Goal: Task Accomplishment & Management: Manage account settings

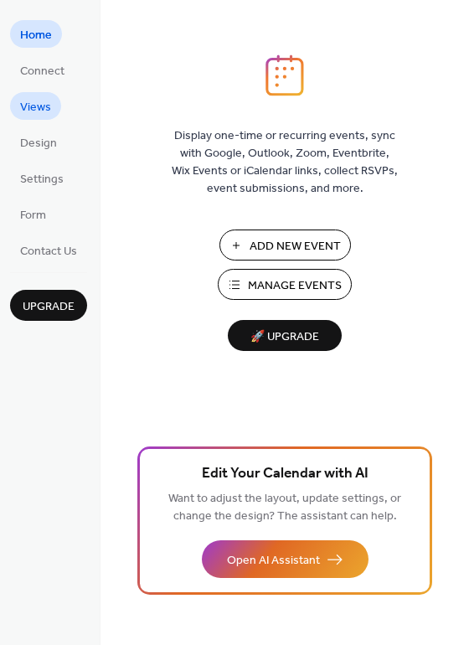
click at [50, 107] on link "Views" at bounding box center [35, 106] width 51 height 28
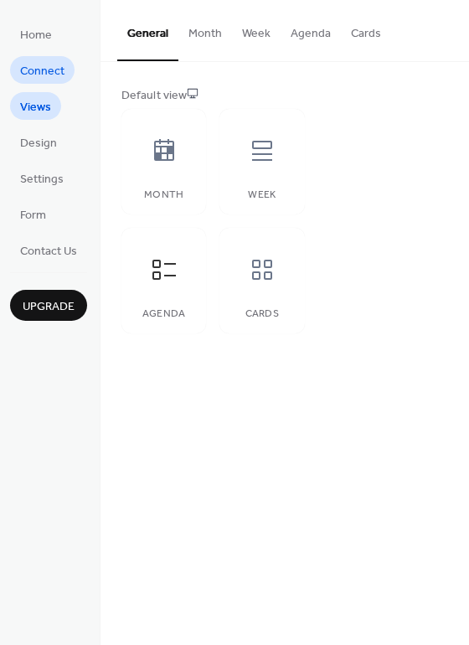
click at [44, 71] on span "Connect" at bounding box center [42, 72] width 44 height 18
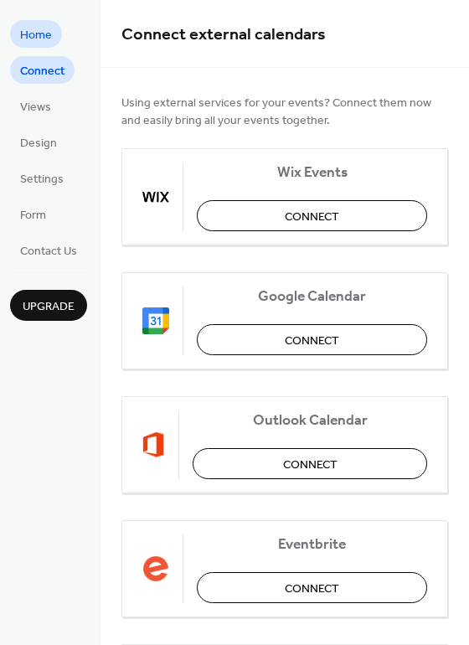
click at [39, 36] on span "Home" at bounding box center [36, 36] width 32 height 18
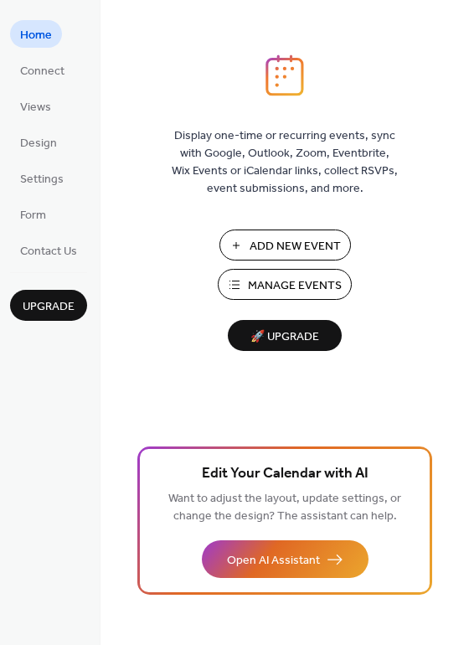
click at [332, 277] on span "Manage Events" at bounding box center [295, 286] width 94 height 18
click at [50, 128] on link "Design" at bounding box center [38, 142] width 57 height 28
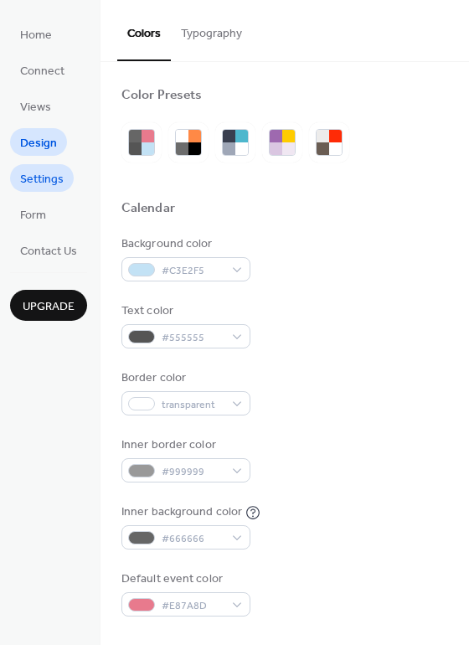
click at [54, 172] on span "Settings" at bounding box center [42, 180] width 44 height 18
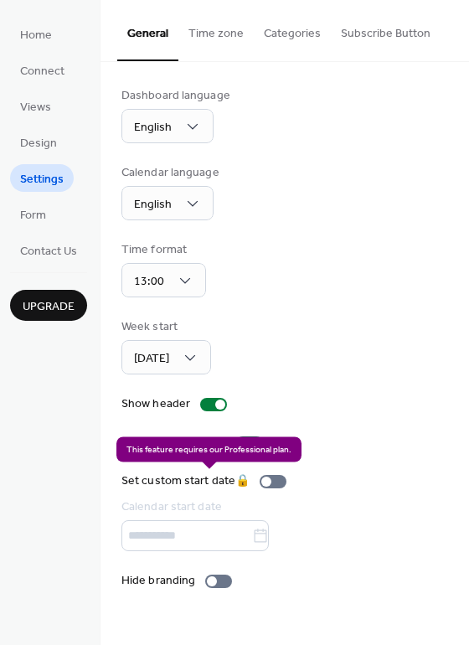
click at [262, 479] on div "Set custom start date 🔒 Calendar start date" at bounding box center [207, 511] width 172 height 79
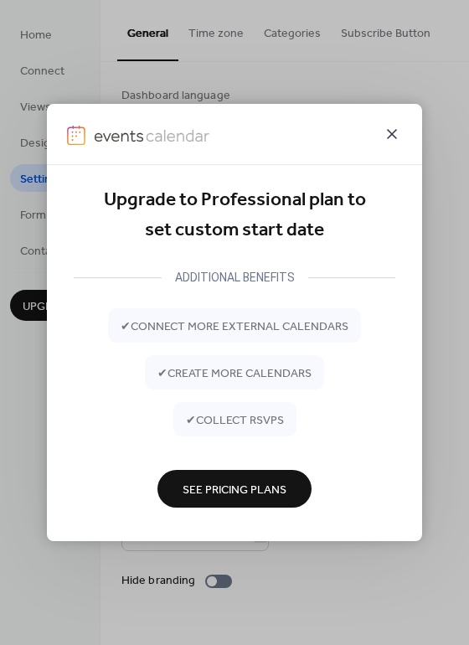
click at [390, 138] on icon at bounding box center [392, 134] width 20 height 20
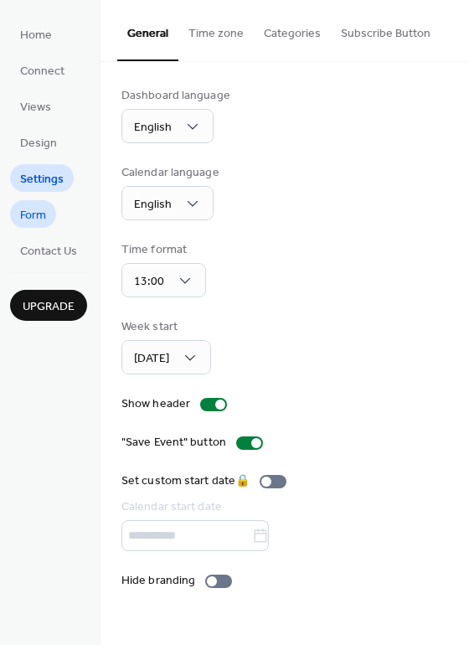
click at [39, 209] on span "Form" at bounding box center [33, 216] width 26 height 18
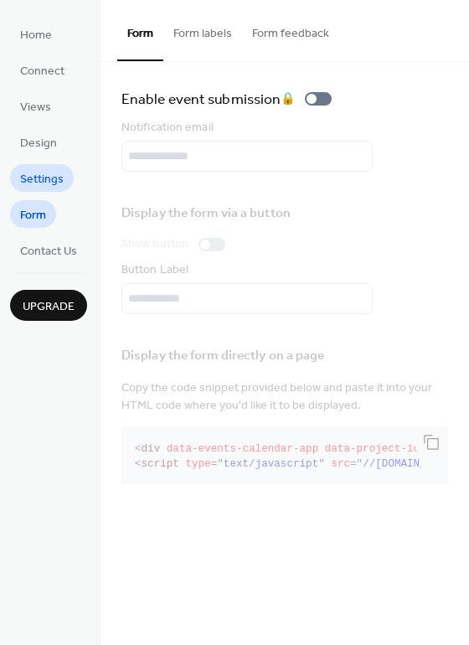
click at [33, 171] on span "Settings" at bounding box center [42, 180] width 44 height 18
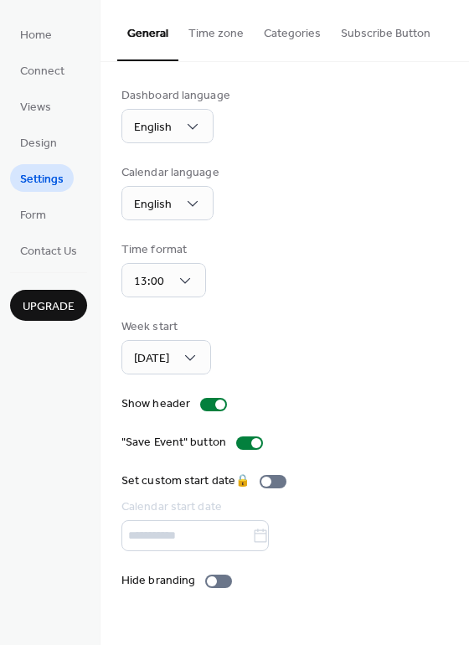
click at [223, 26] on button "Time zone" at bounding box center [215, 29] width 75 height 59
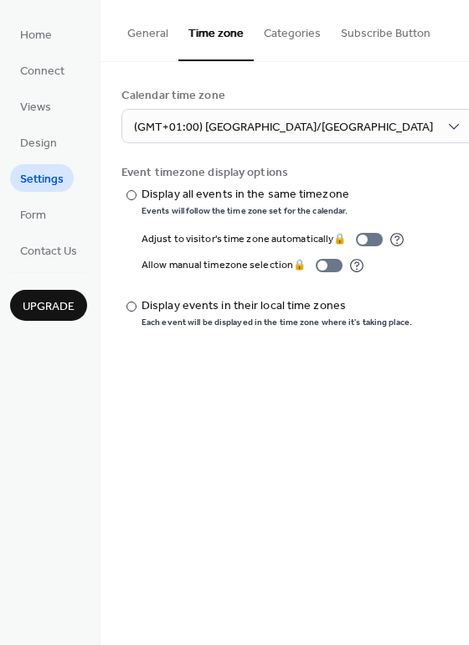
click at [299, 30] on button "Categories" at bounding box center [292, 29] width 77 height 59
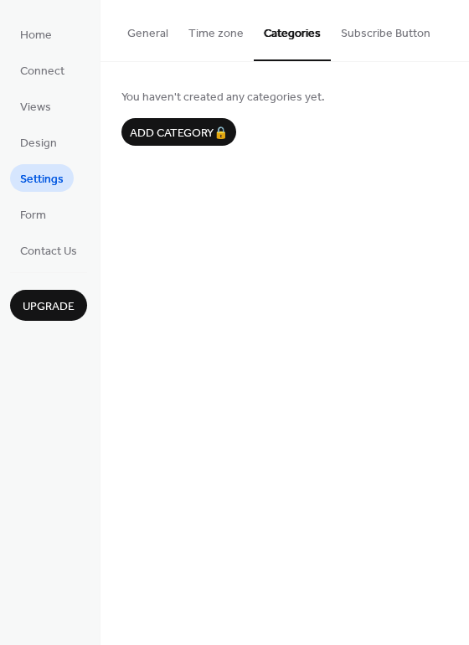
click at [356, 44] on button "Subscribe Button" at bounding box center [386, 29] width 110 height 59
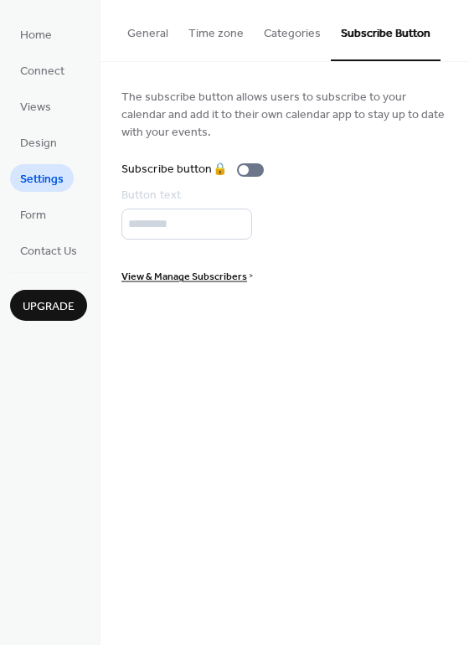
click at [218, 42] on button "Time zone" at bounding box center [215, 29] width 75 height 59
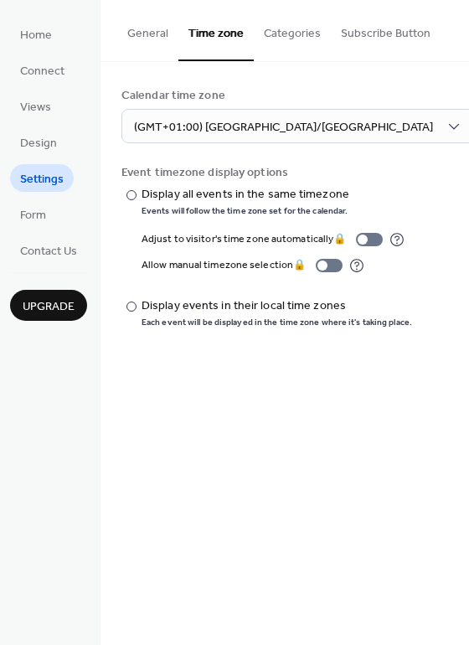
click at [136, 39] on button "General" at bounding box center [147, 29] width 61 height 59
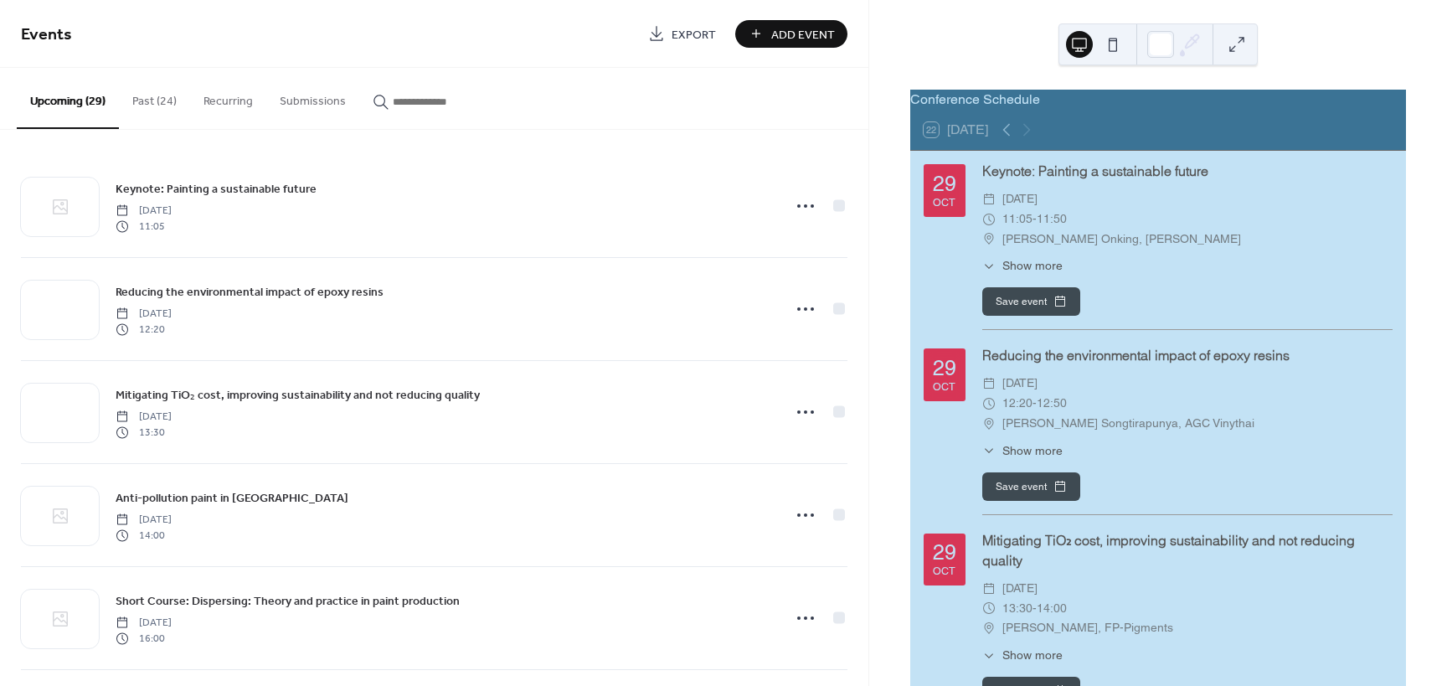
click at [158, 102] on button "Past (24)" at bounding box center [154, 97] width 71 height 59
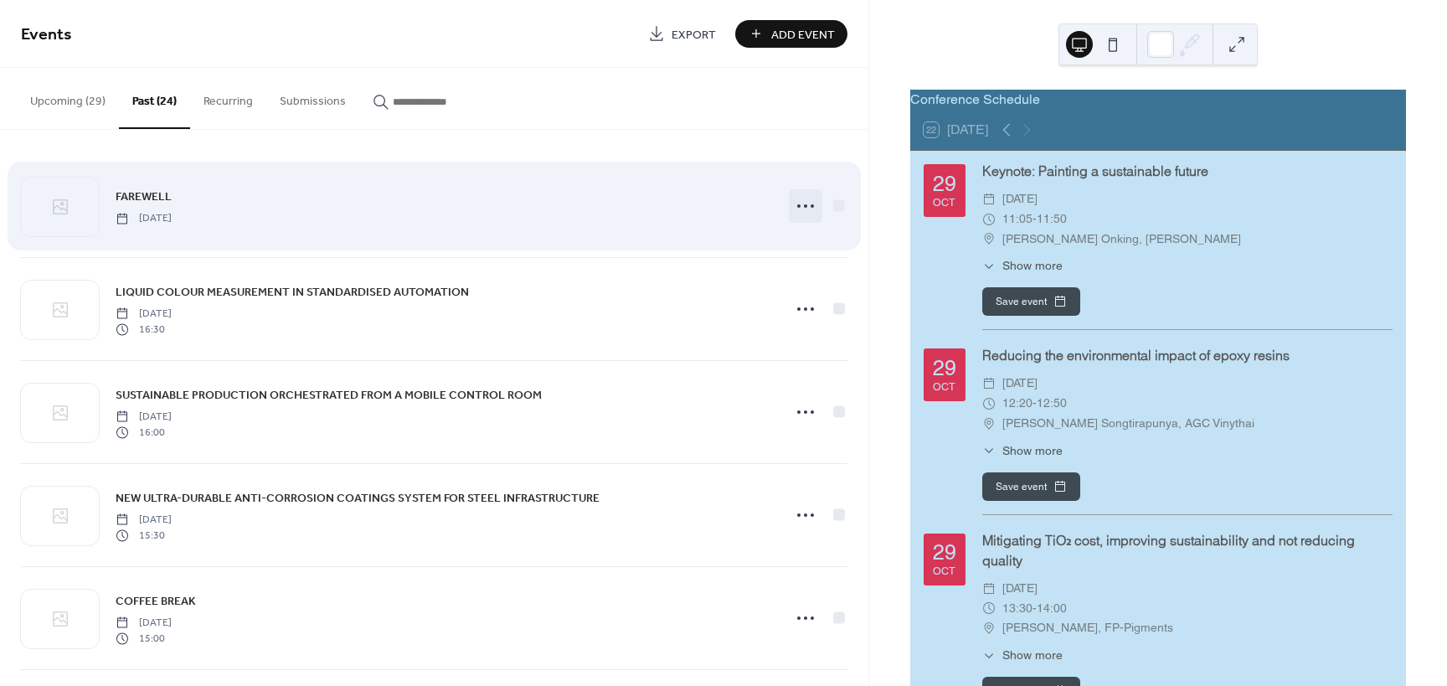
click at [799, 210] on icon at bounding box center [805, 206] width 27 height 27
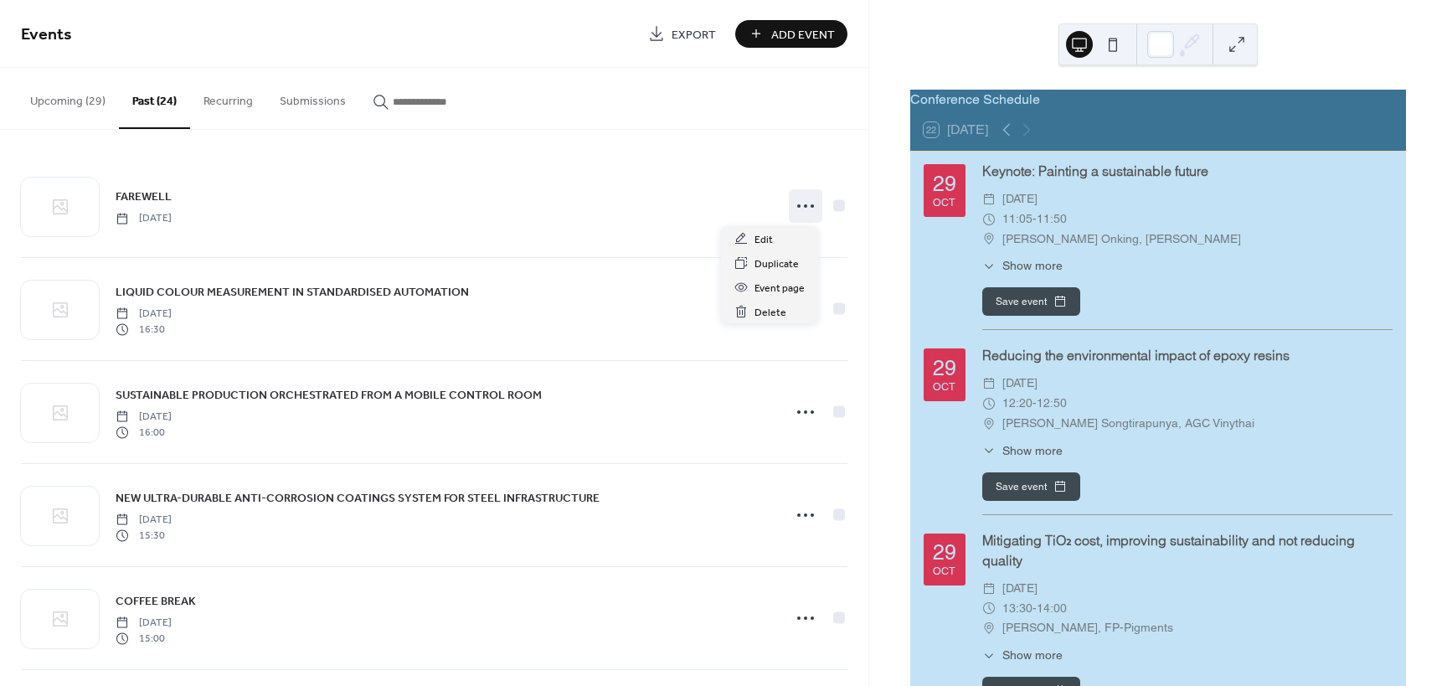
click at [613, 116] on div "Upcoming (29) Past (24) Recurring Submissions" at bounding box center [434, 99] width 868 height 62
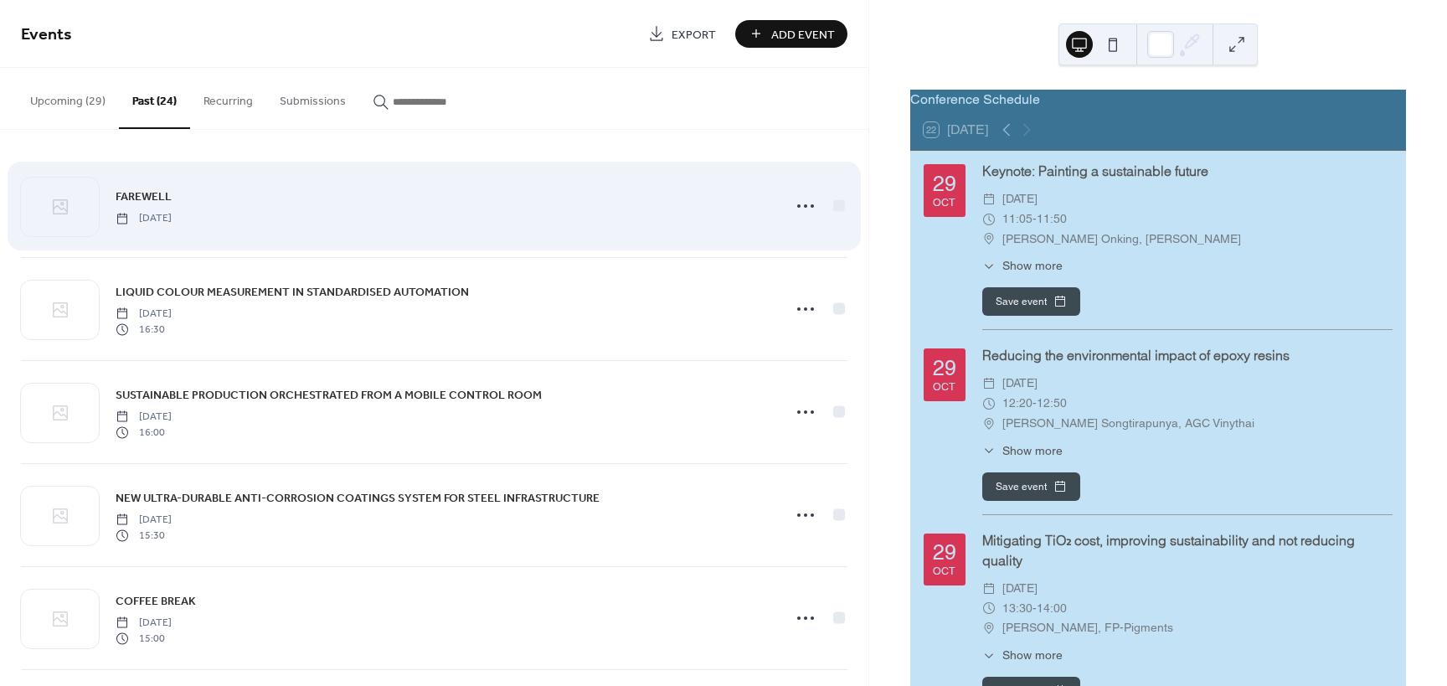
drag, startPoint x: 230, startPoint y: 193, endPoint x: 220, endPoint y: 193, distance: 10.0
click at [220, 193] on div "FAREWELL [DATE]" at bounding box center [444, 206] width 656 height 38
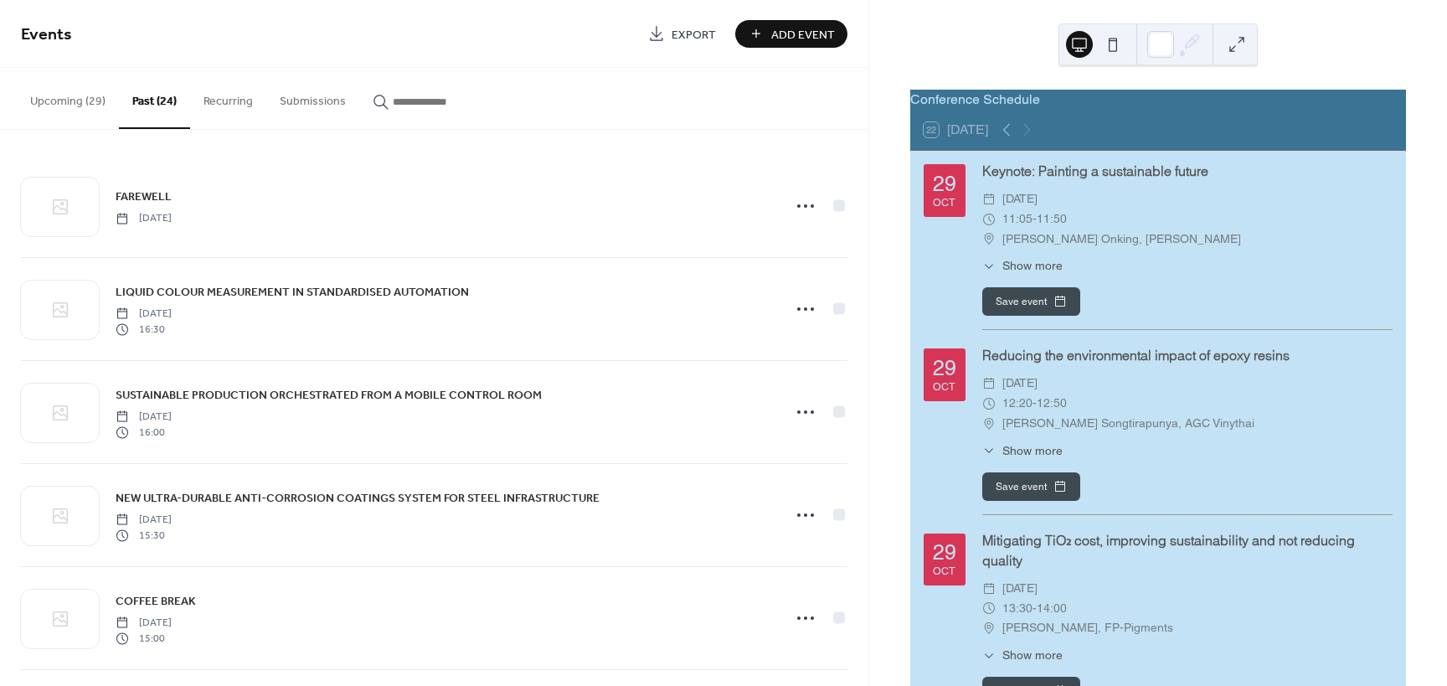
click at [1124, 43] on button at bounding box center [1112, 44] width 27 height 27
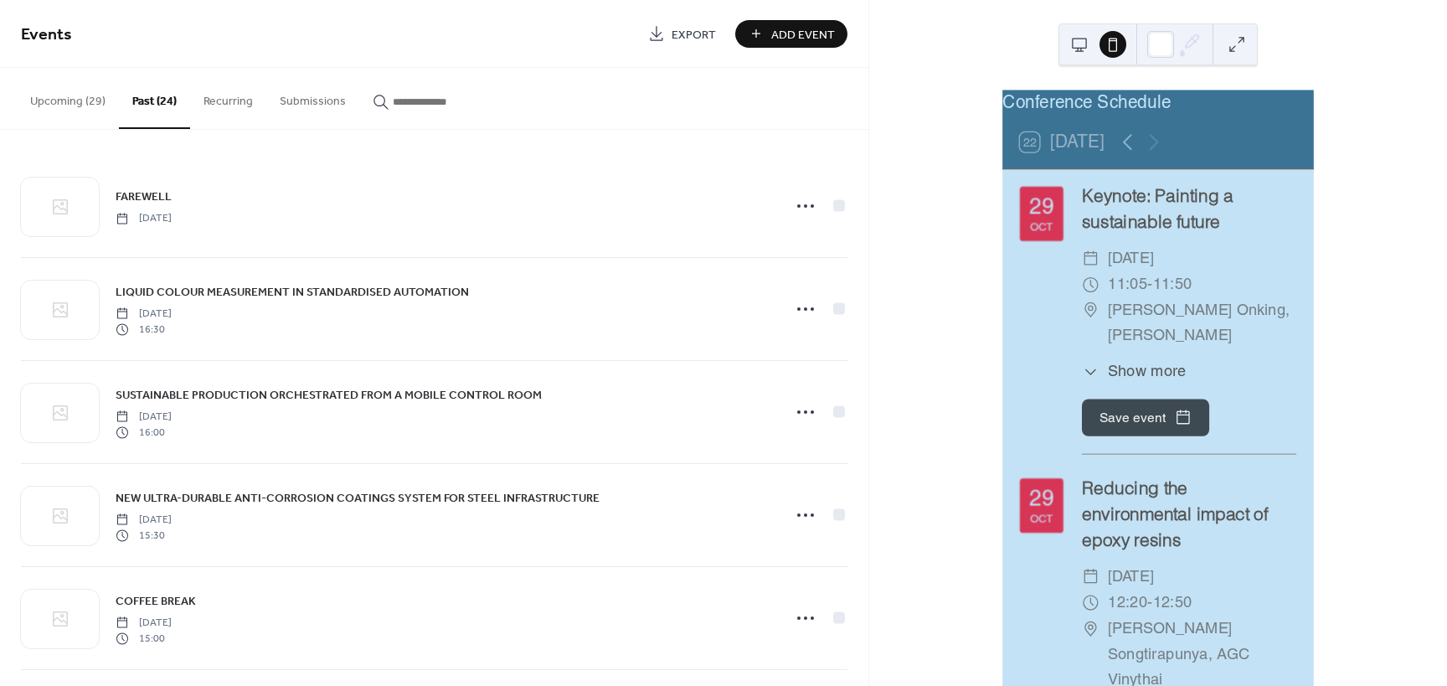
click at [1073, 44] on button at bounding box center [1079, 44] width 27 height 27
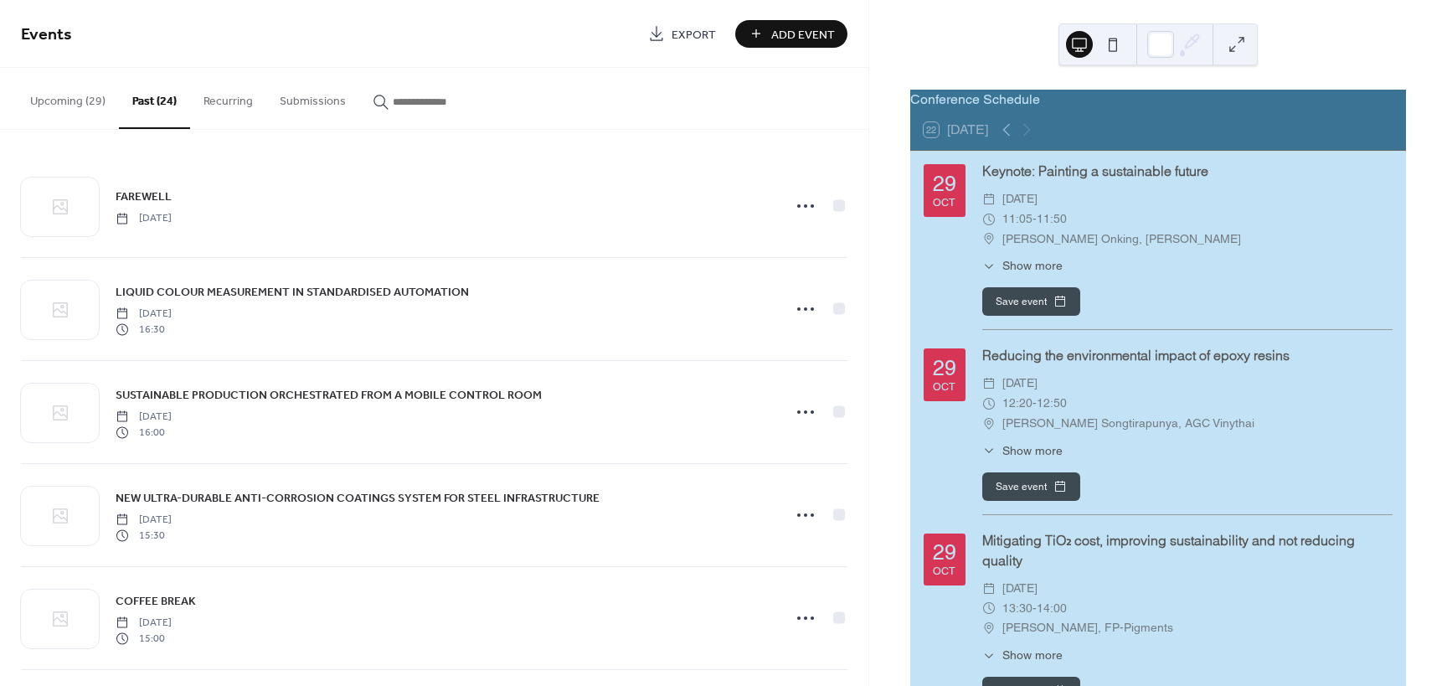
click at [229, 110] on button "Recurring" at bounding box center [228, 97] width 76 height 59
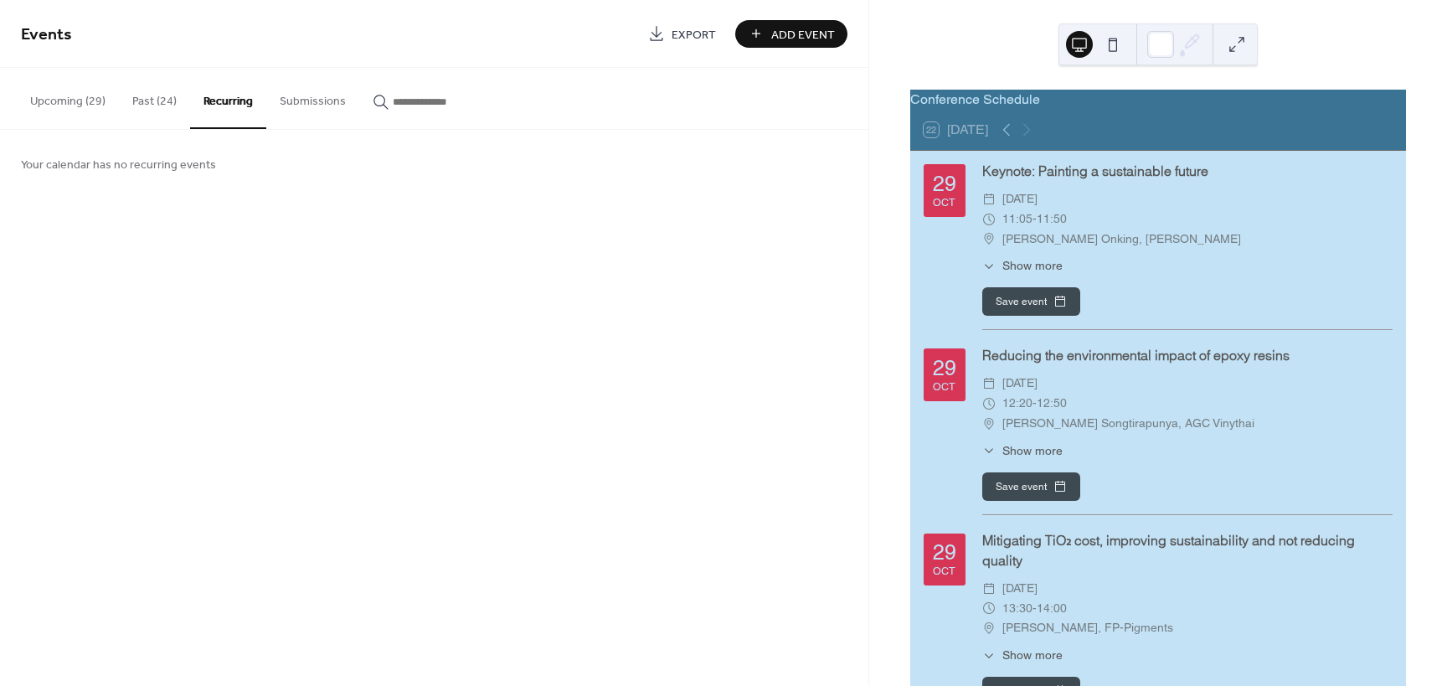
click at [353, 114] on div "Upcoming (29) Past (24) Recurring Submissions" at bounding box center [434, 99] width 868 height 62
click at [342, 113] on button "Submissions" at bounding box center [312, 97] width 93 height 59
click at [153, 101] on button "Past (24)" at bounding box center [154, 97] width 71 height 59
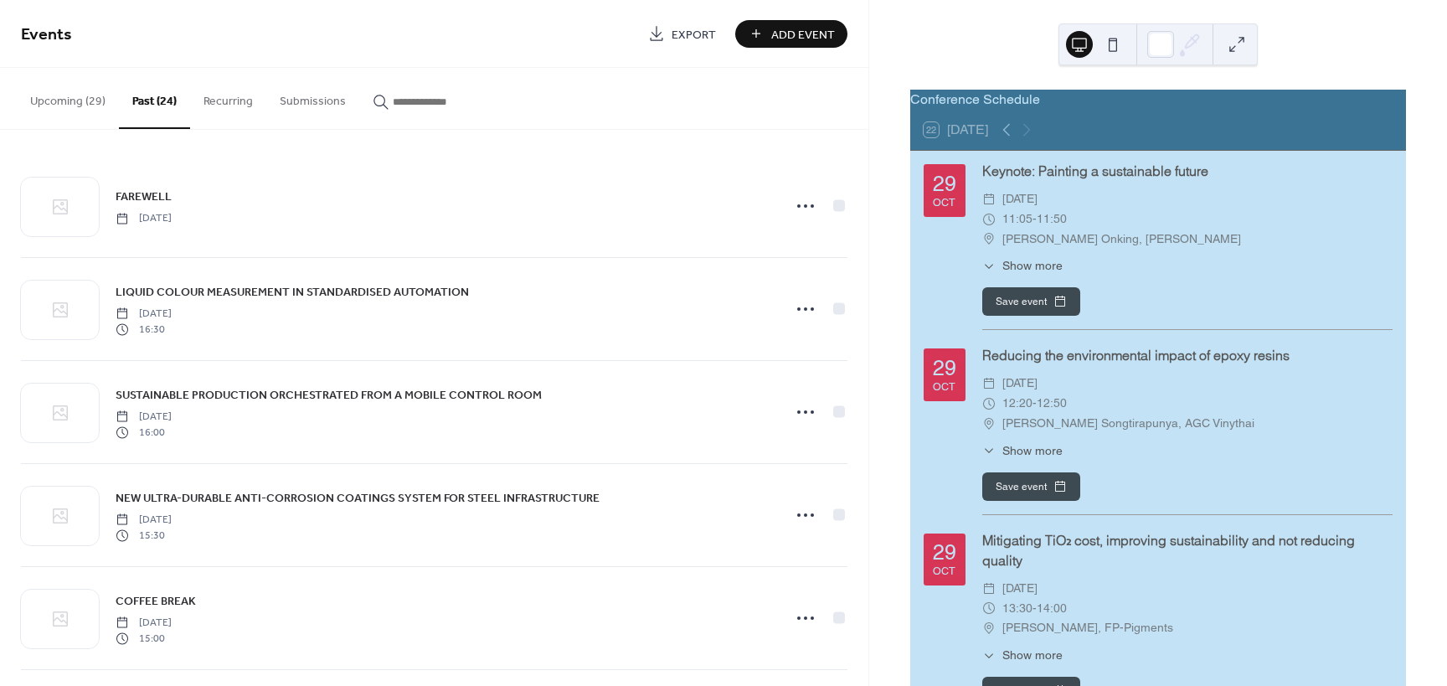
click at [85, 100] on button "Upcoming (29)" at bounding box center [68, 97] width 102 height 59
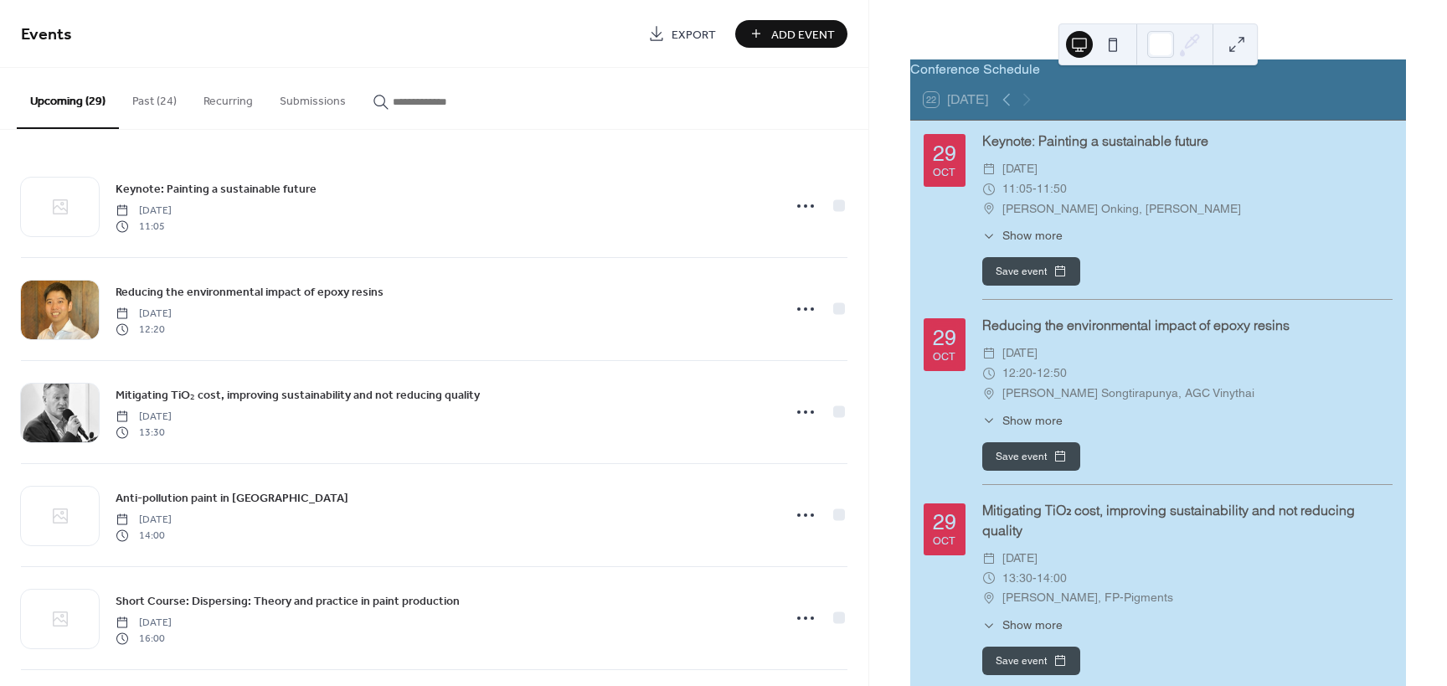
scroll to position [116, 0]
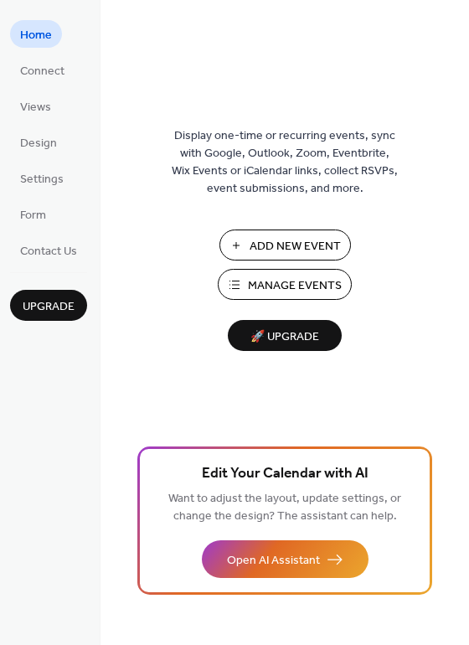
click at [301, 287] on span "Manage Events" at bounding box center [295, 286] width 94 height 18
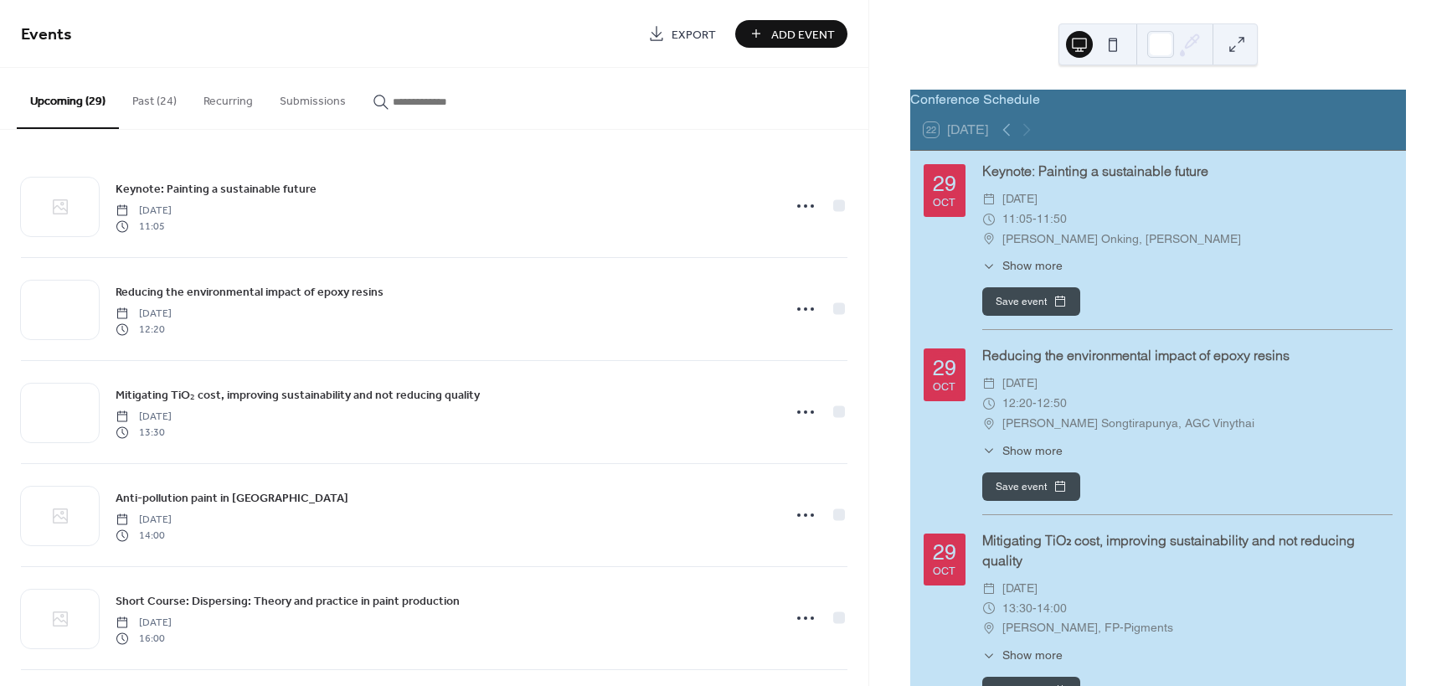
click at [167, 108] on button "Past (24)" at bounding box center [154, 97] width 71 height 59
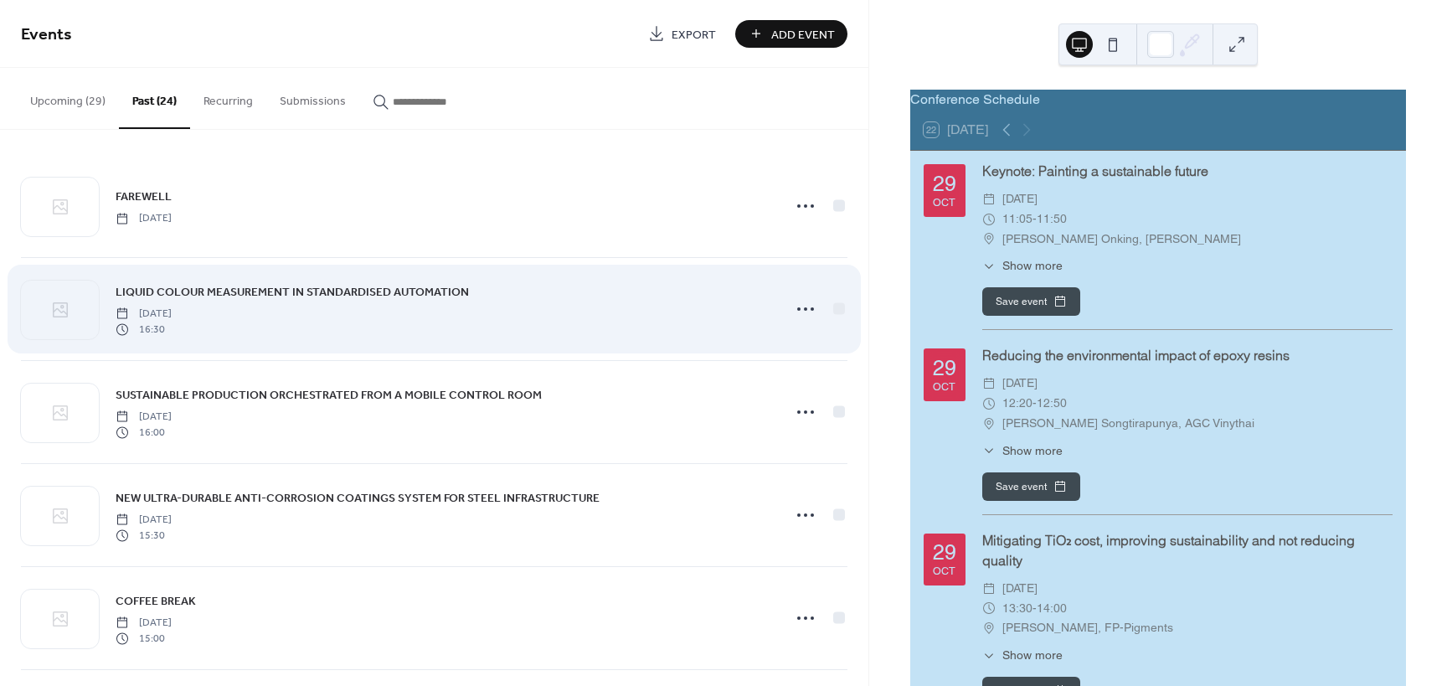
click at [238, 293] on span "LIQUID COLOUR MEASUREMENT IN STANDARDISED AUTOMATION" at bounding box center [292, 293] width 353 height 18
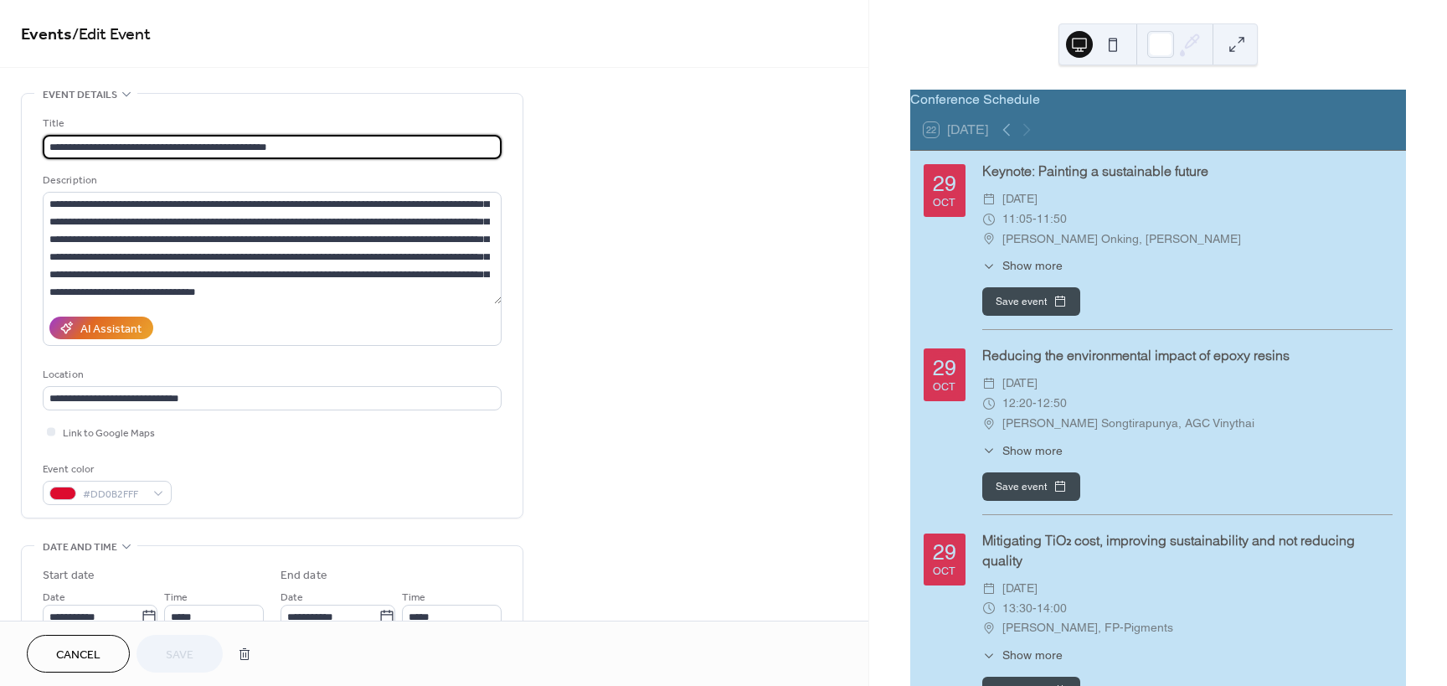
click at [73, 650] on span "Cancel" at bounding box center [78, 655] width 44 height 18
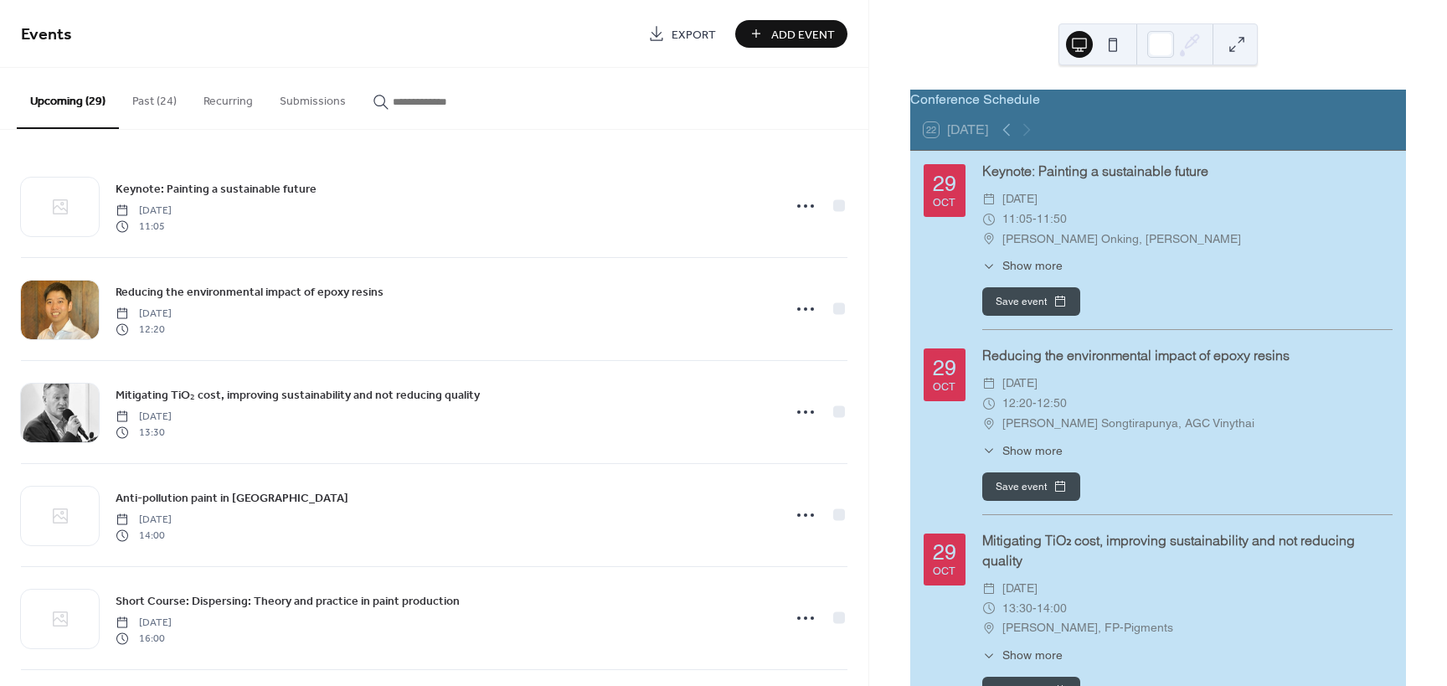
click at [136, 92] on button "Past (24)" at bounding box center [154, 97] width 71 height 59
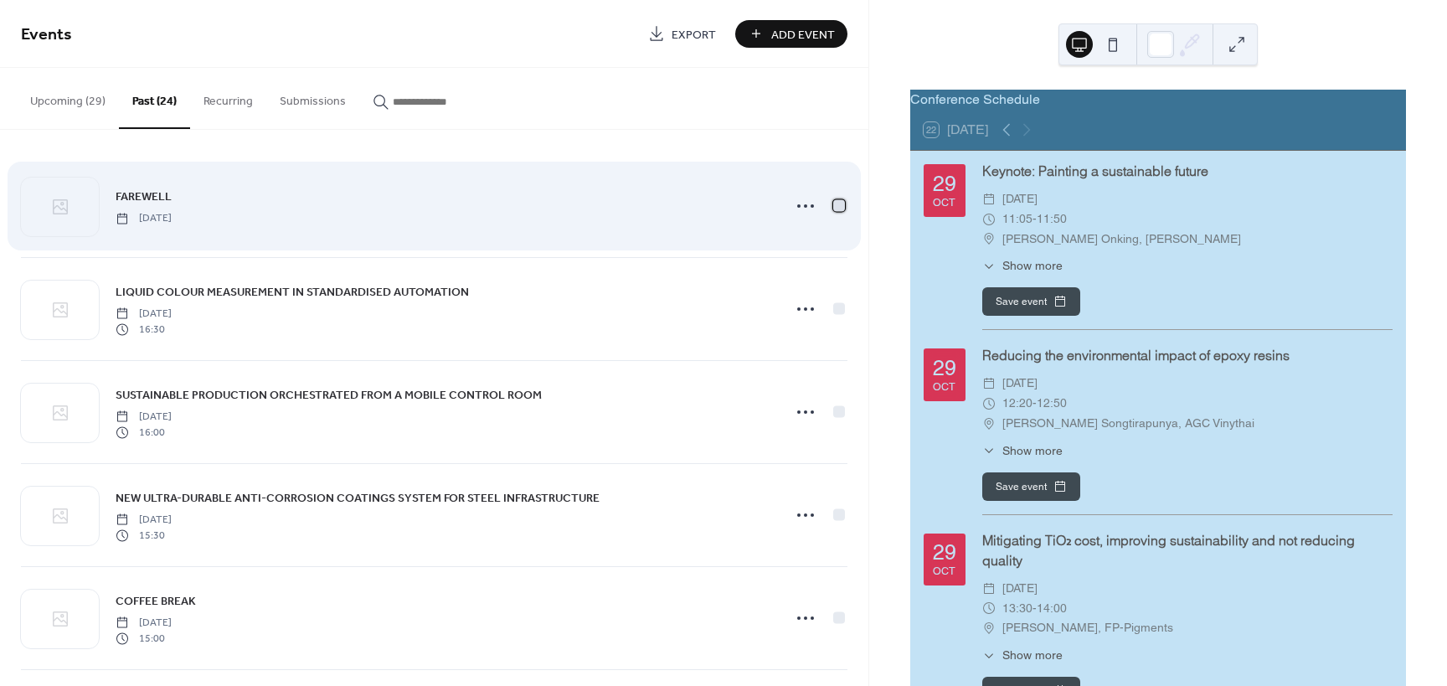
click at [834, 208] on div at bounding box center [839, 205] width 12 height 12
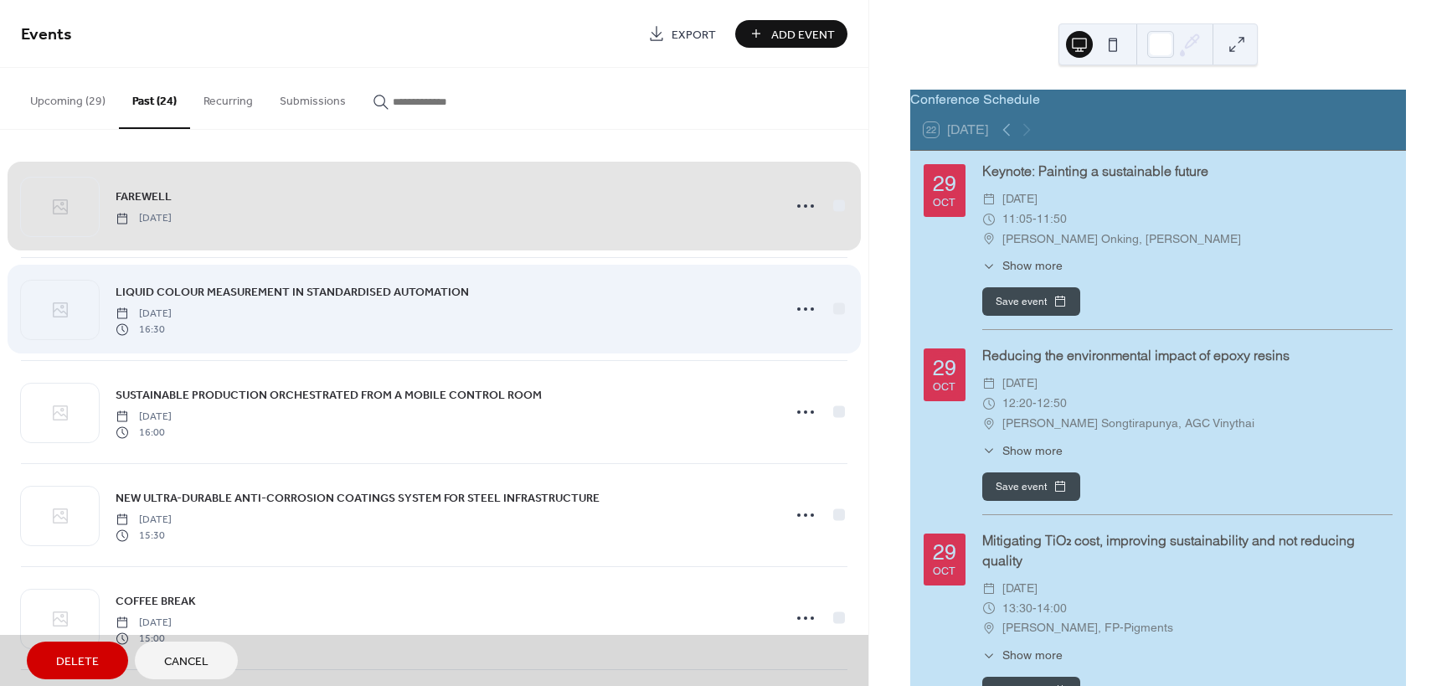
click at [832, 306] on div "LIQUID COLOUR MEASUREMENT IN STANDARDISED AUTOMATION Thursday, October 19, 2023…" at bounding box center [434, 308] width 826 height 103
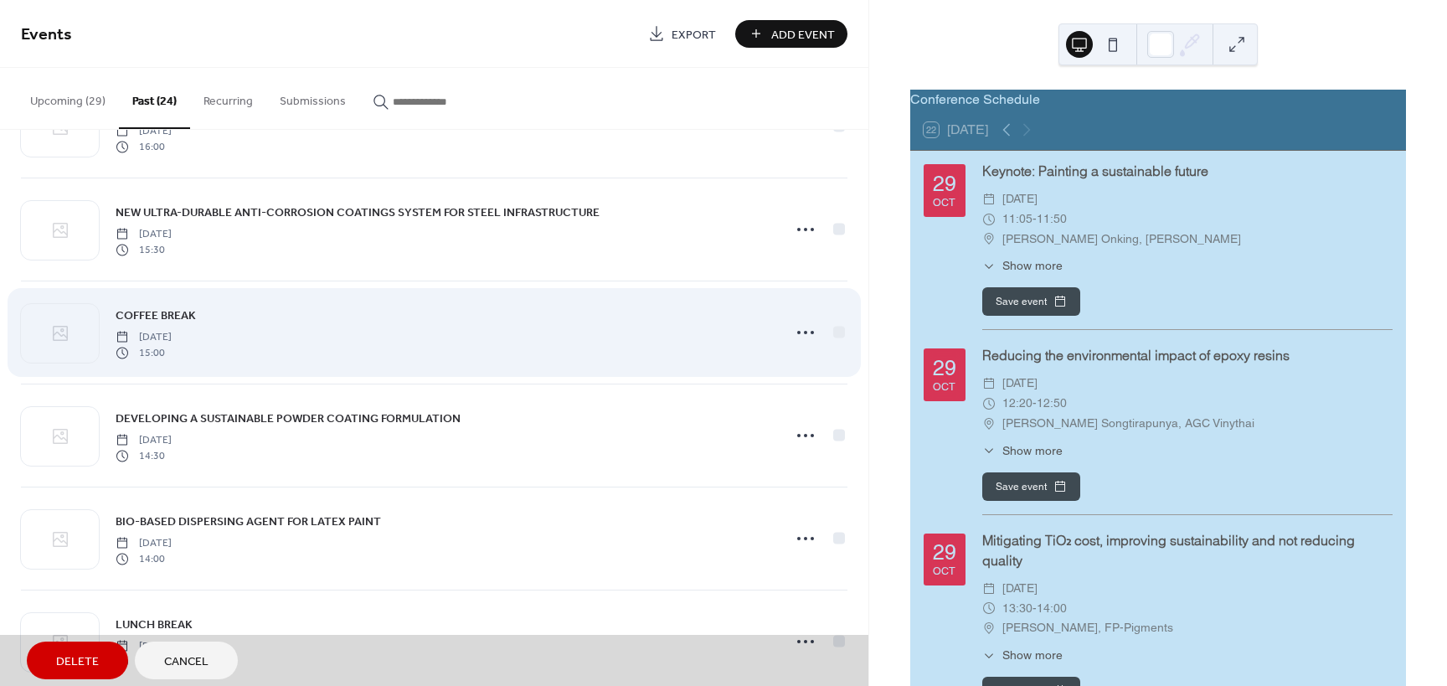
scroll to position [335, 0]
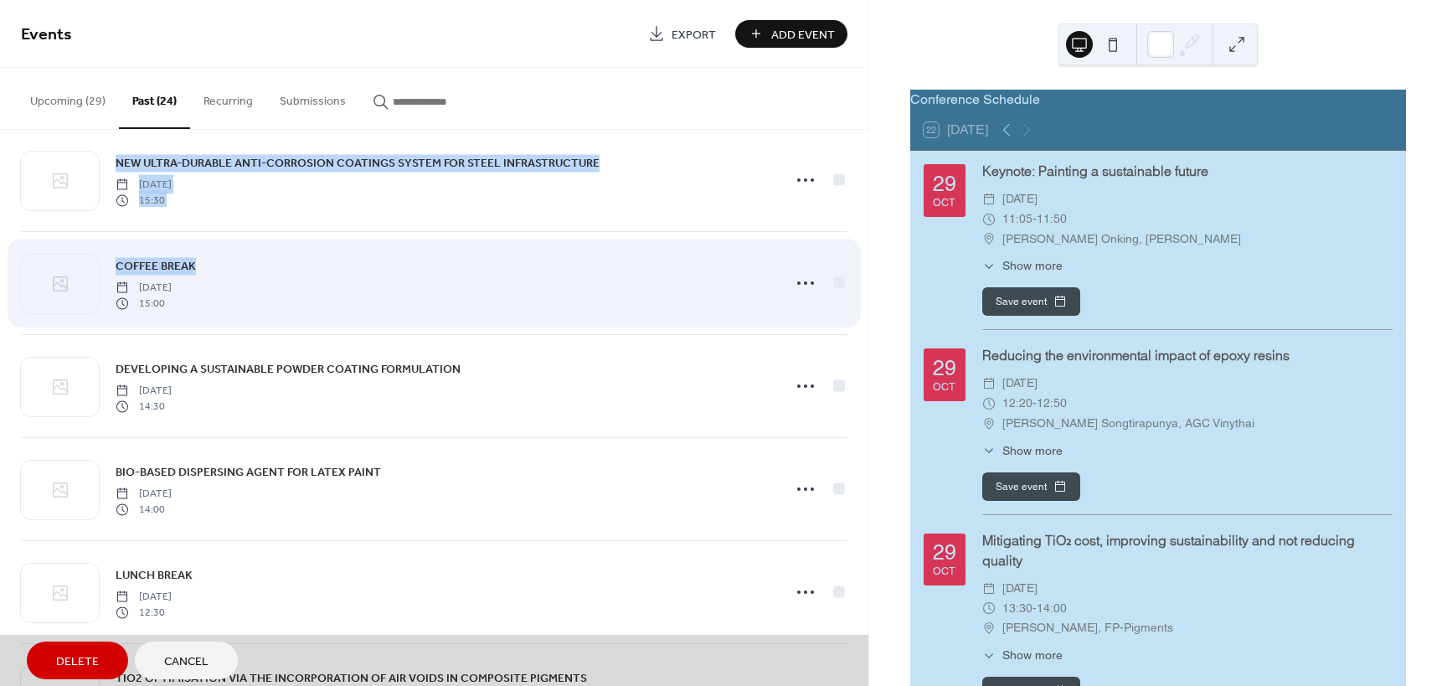
click at [703, 291] on div "COFFEE BREAK Thursday, October 19, 2023 15:00" at bounding box center [434, 282] width 826 height 103
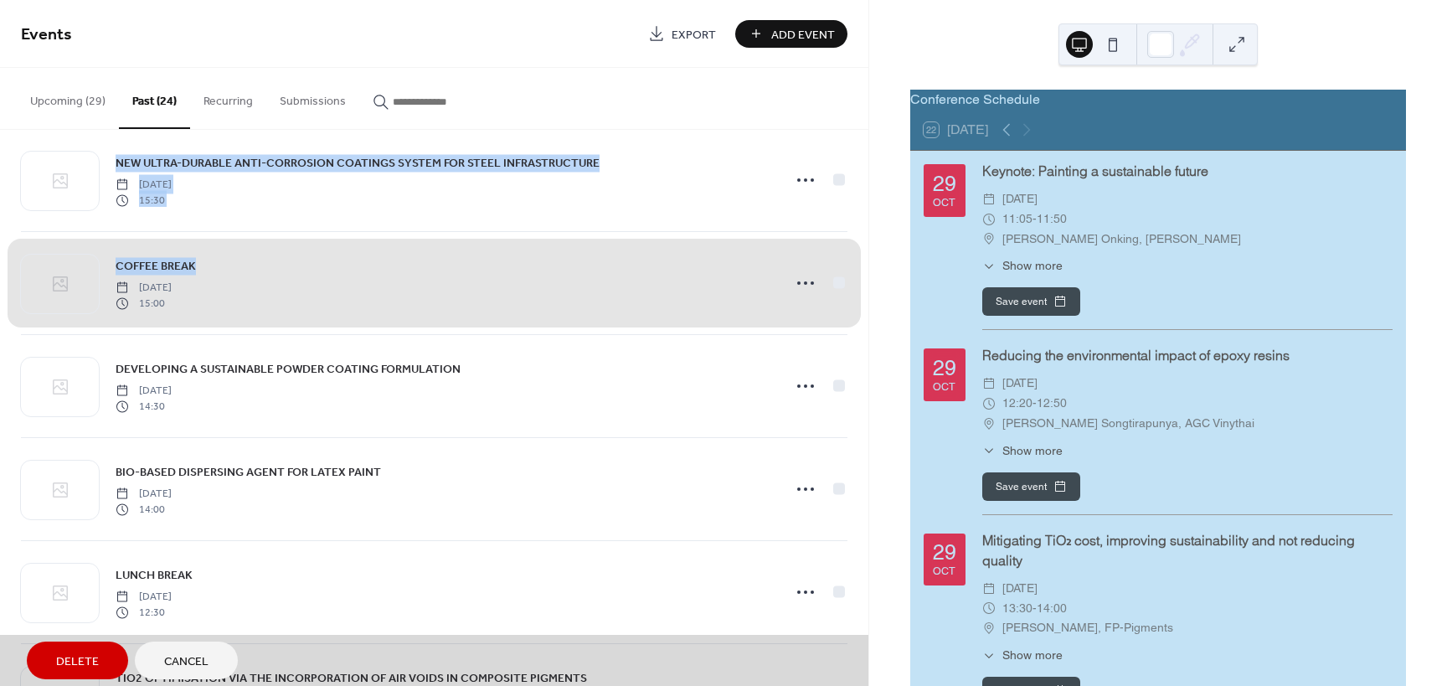
scroll to position [0, 0]
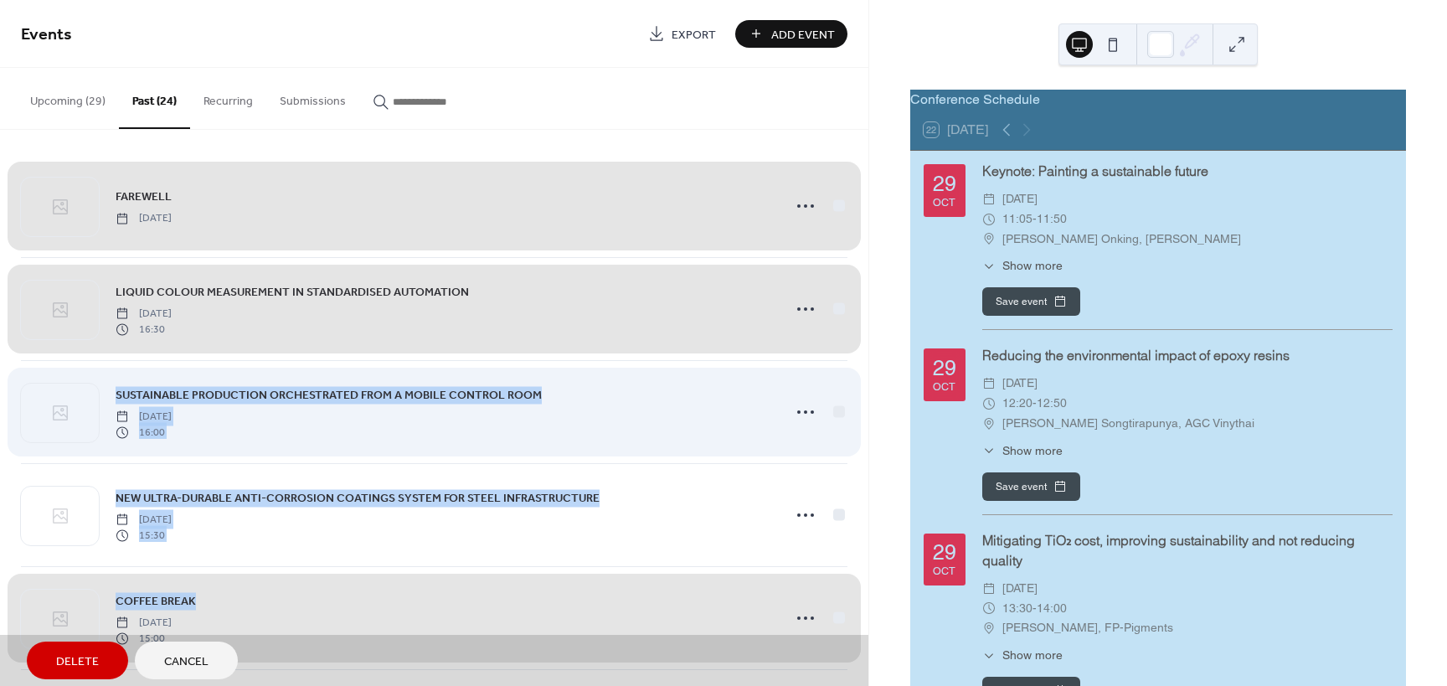
click at [832, 409] on div "SUSTAINABLE PRODUCTION ORCHESTRATED FROM A MOBILE CONTROL ROOM Thursday, Octobe…" at bounding box center [434, 411] width 826 height 103
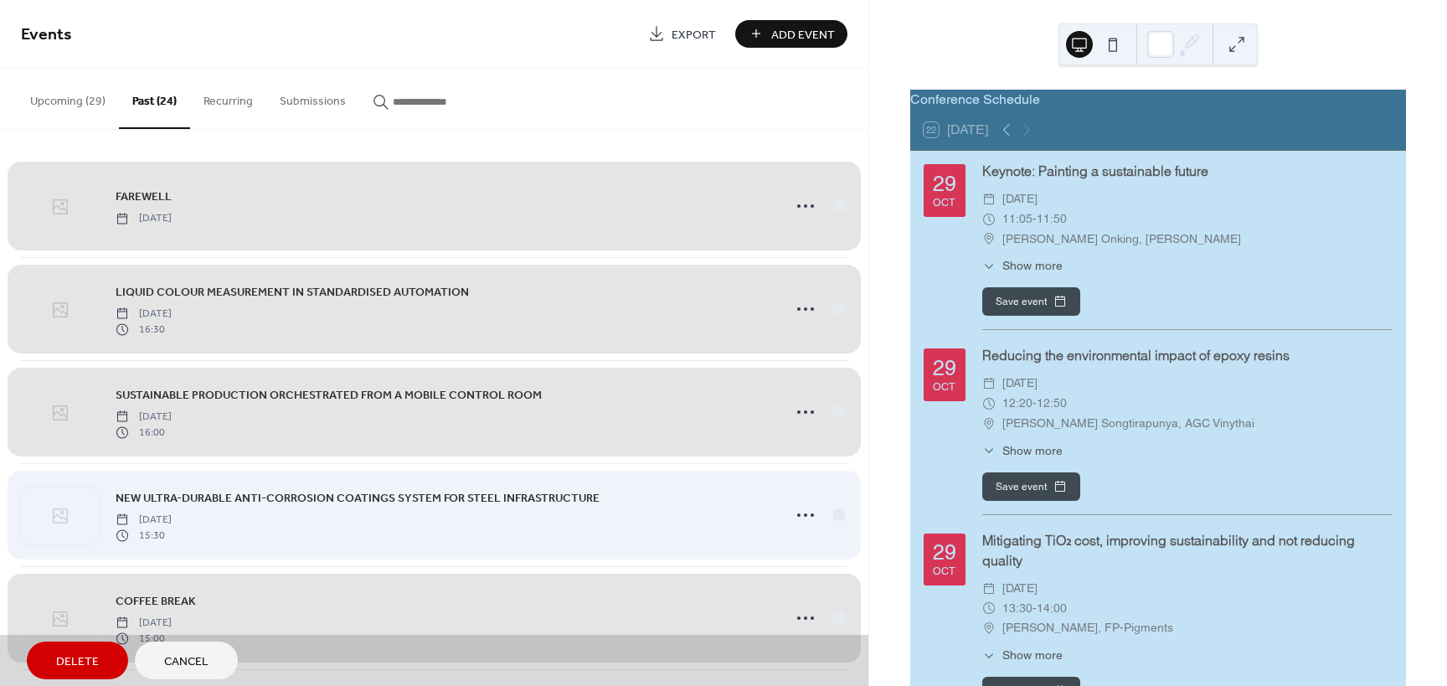
click at [831, 509] on div "NEW ULTRA-DURABLE ANTI-CORROSION COATINGS SYSTEM FOR STEEL INFRASTRUCTURE Thurs…" at bounding box center [434, 514] width 826 height 103
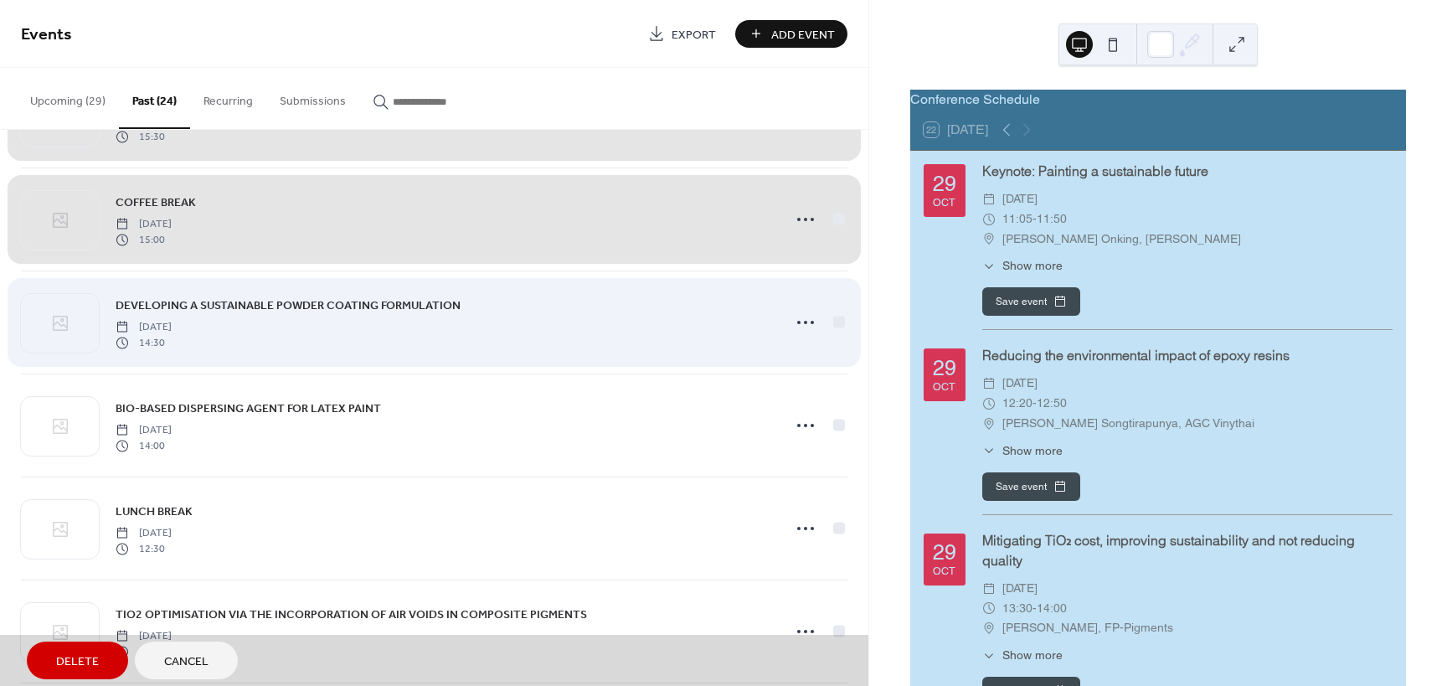
scroll to position [335, 0]
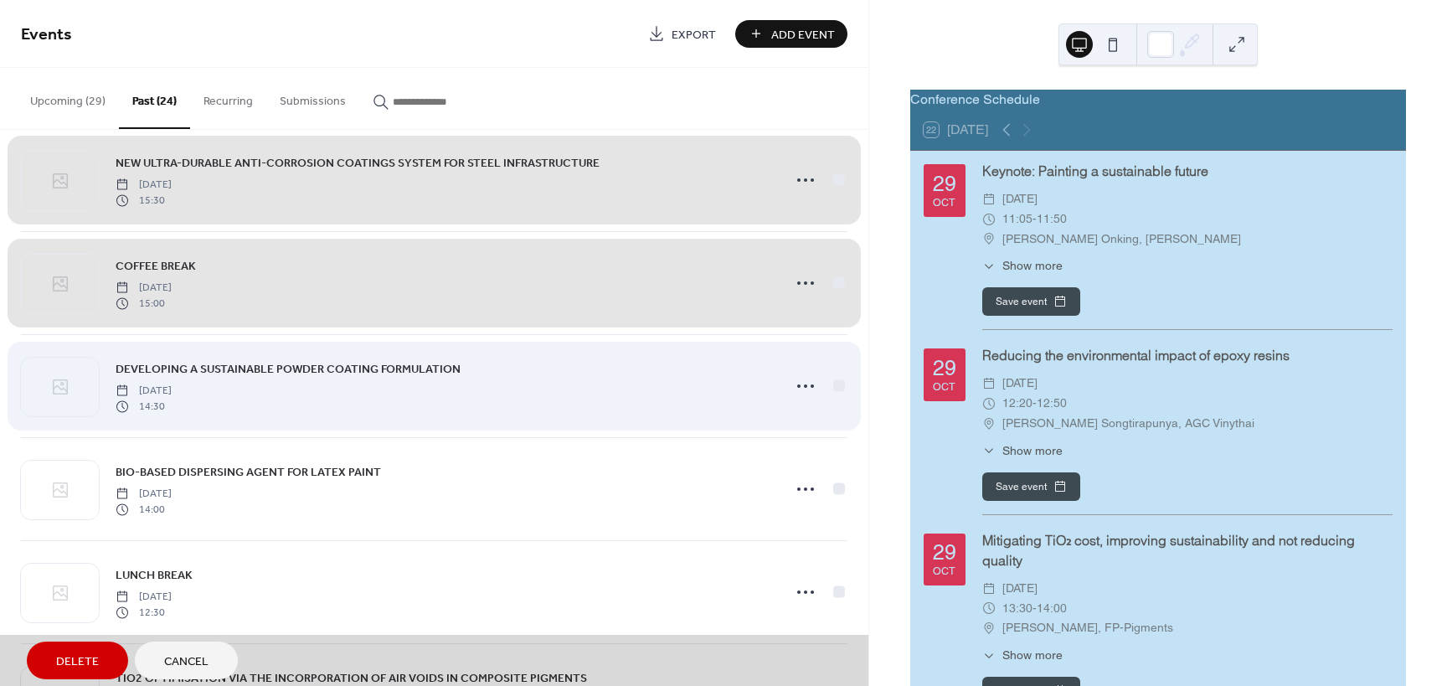
drag, startPoint x: 834, startPoint y: 384, endPoint x: 826, endPoint y: 455, distance: 71.7
click at [834, 388] on div "DEVELOPING A SUSTAINABLE POWDER COATING FORMULATION Thursday, October 19, 2023 …" at bounding box center [434, 385] width 826 height 103
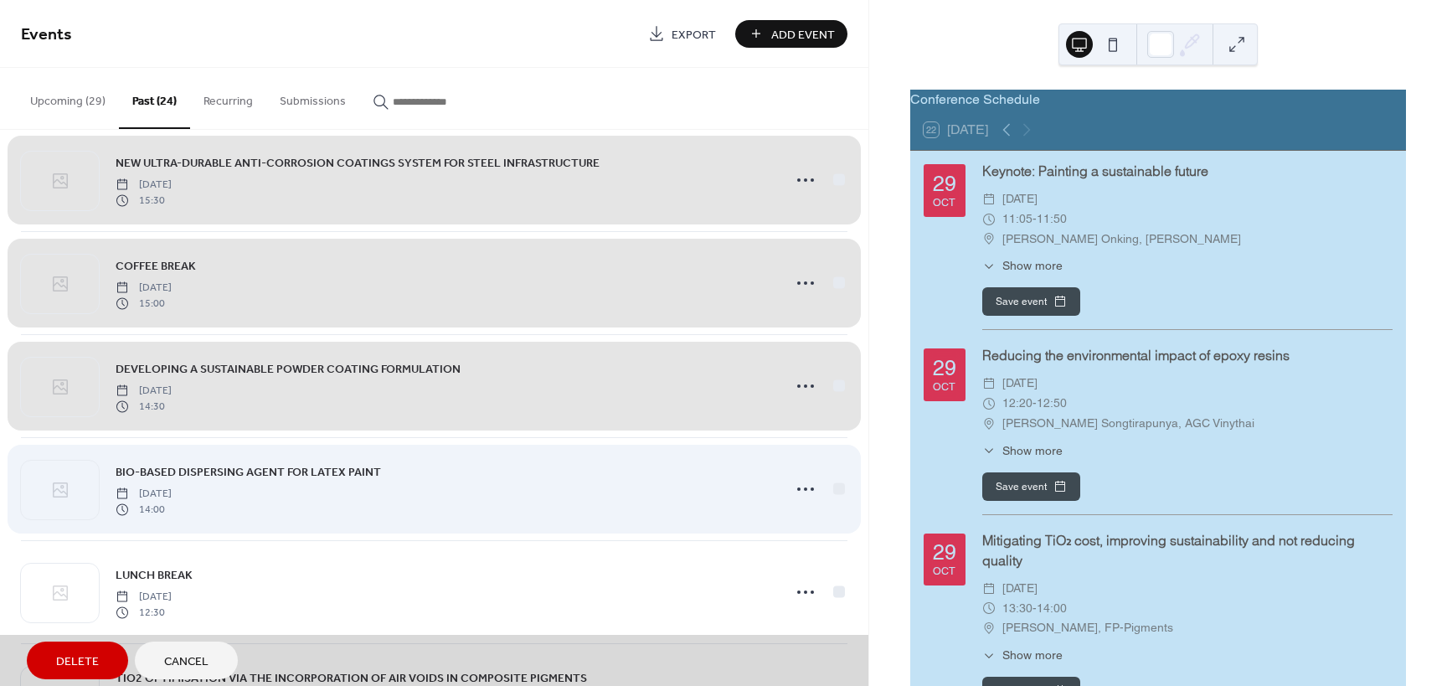
click at [827, 491] on div "BIO-BASED DISPERSING AGENT FOR LATEX PAINT Thursday, October 19, 2023 14:00" at bounding box center [434, 488] width 826 height 103
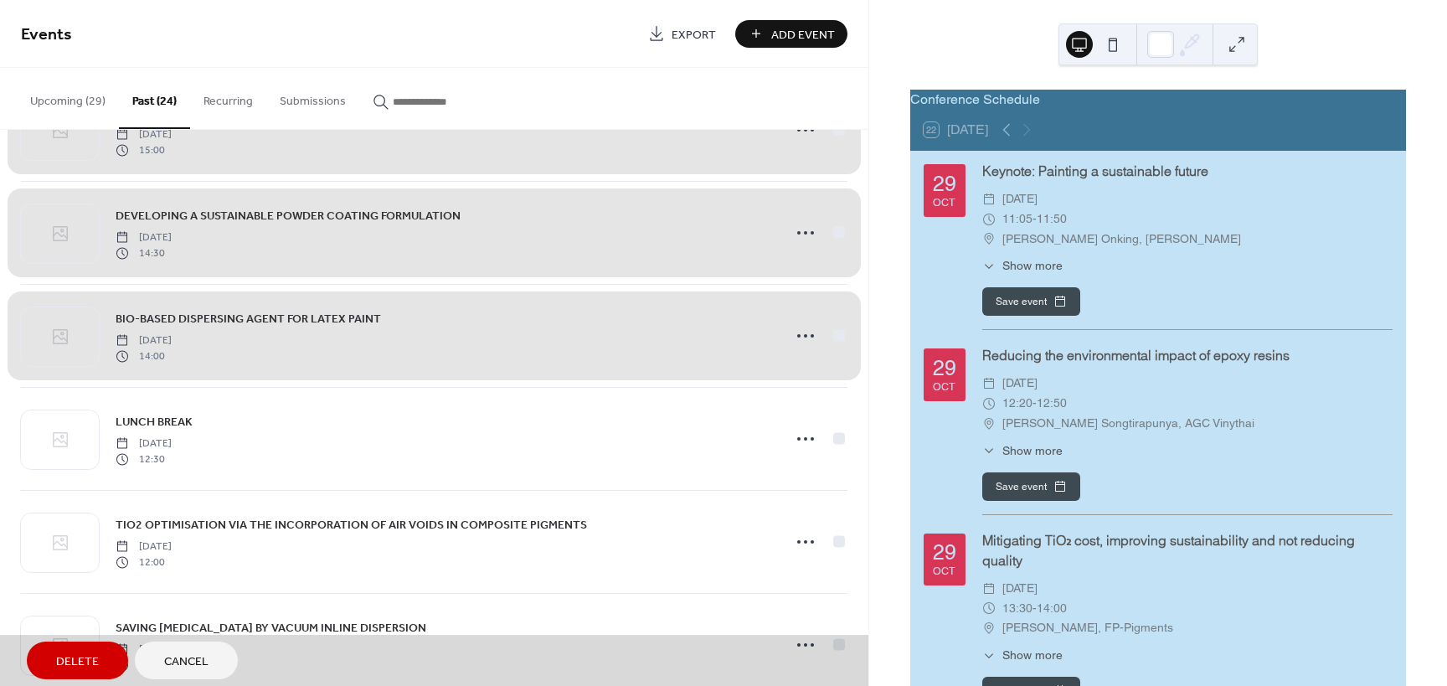
scroll to position [502, 0]
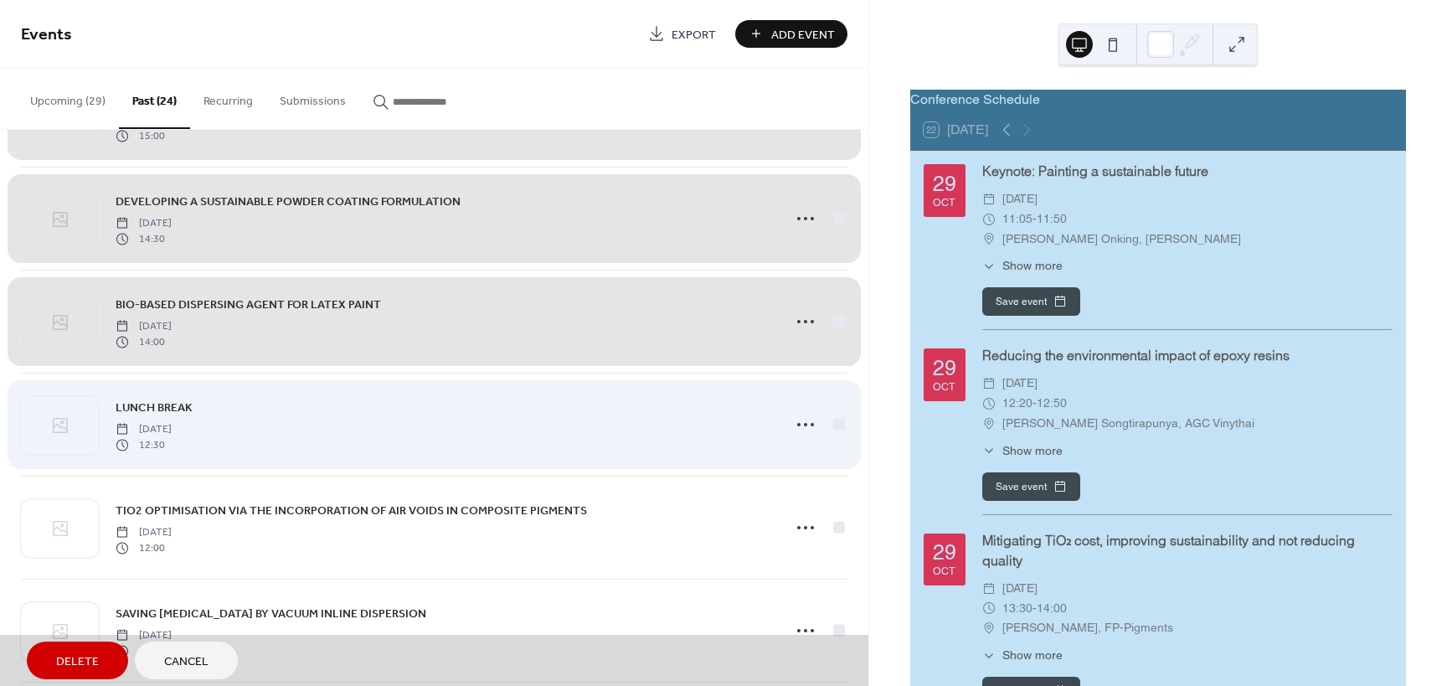
click at [837, 424] on div "LUNCH BREAK Thursday, October 19, 2023 12:30" at bounding box center [434, 424] width 826 height 103
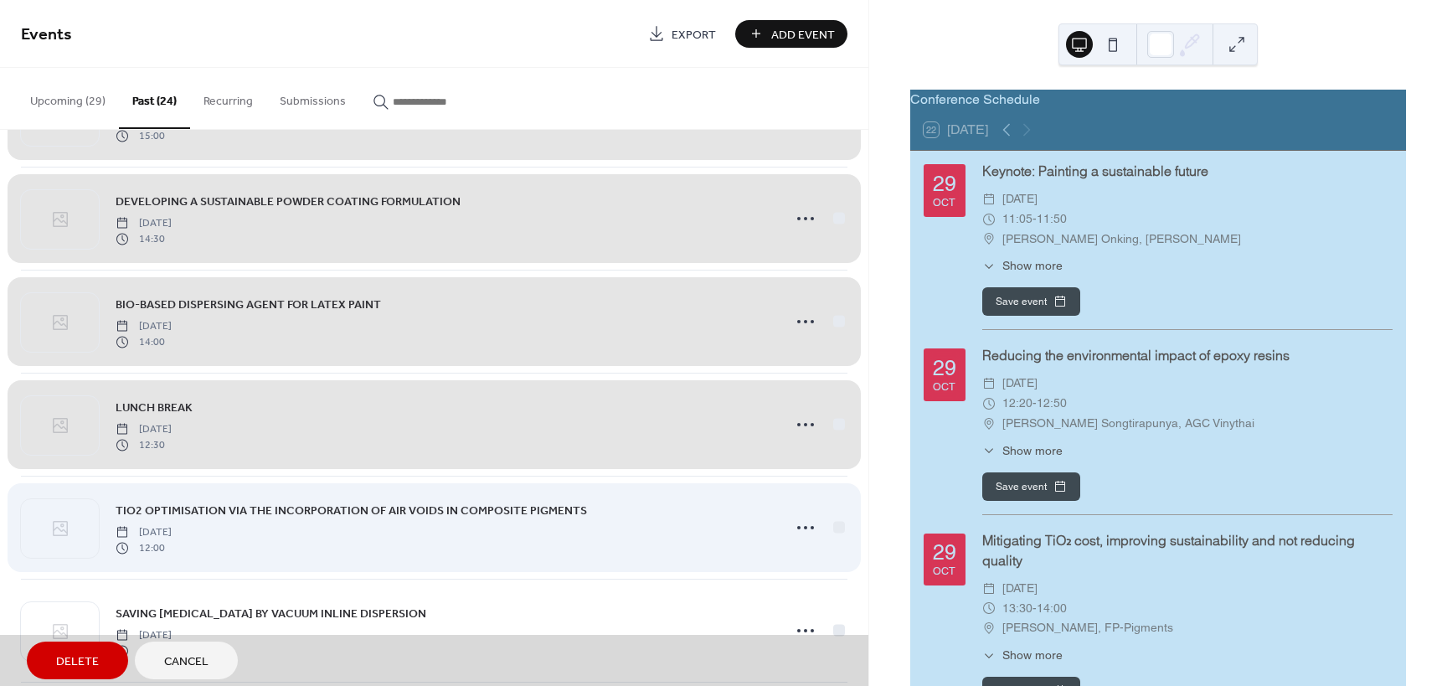
click at [834, 516] on div "TIO2 OPTIMISATION VIA THE INCORPORATION OF AIR VOIDS IN COMPOSITE PIGMENTS Thur…" at bounding box center [434, 527] width 826 height 103
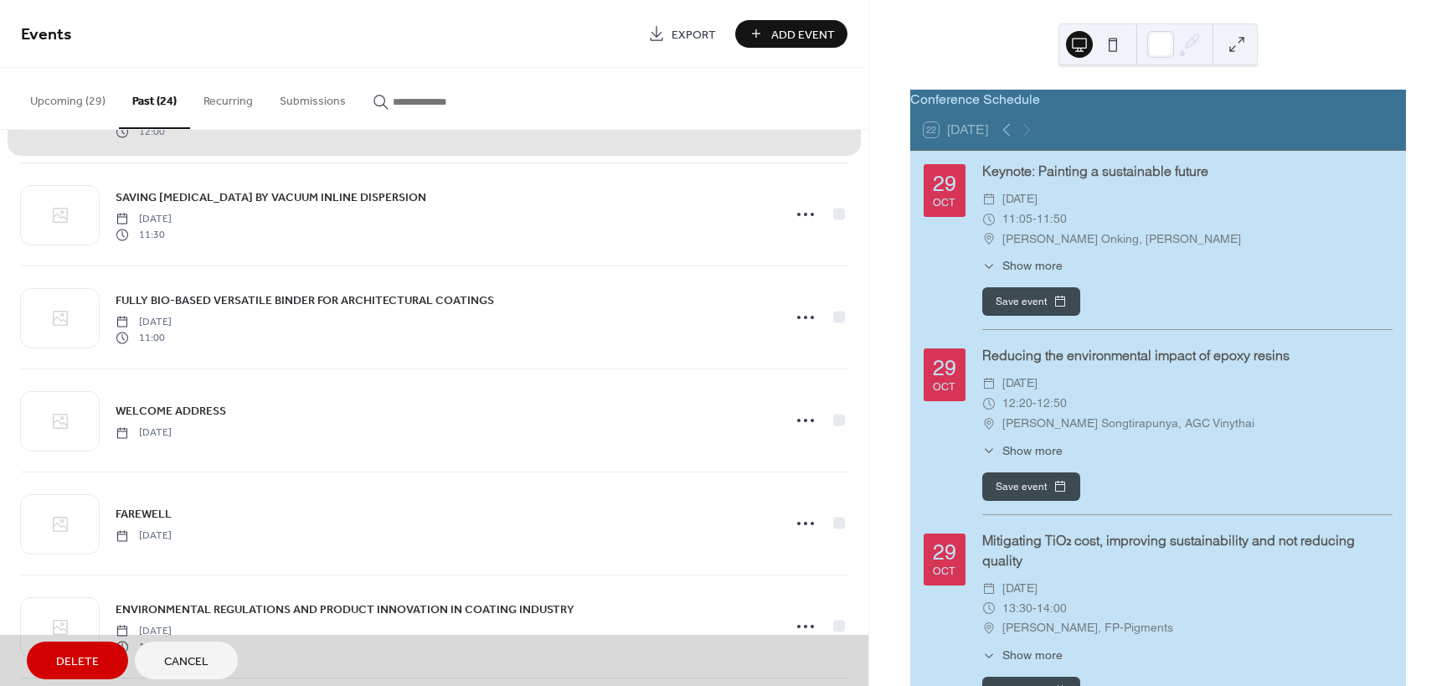
scroll to position [921, 0]
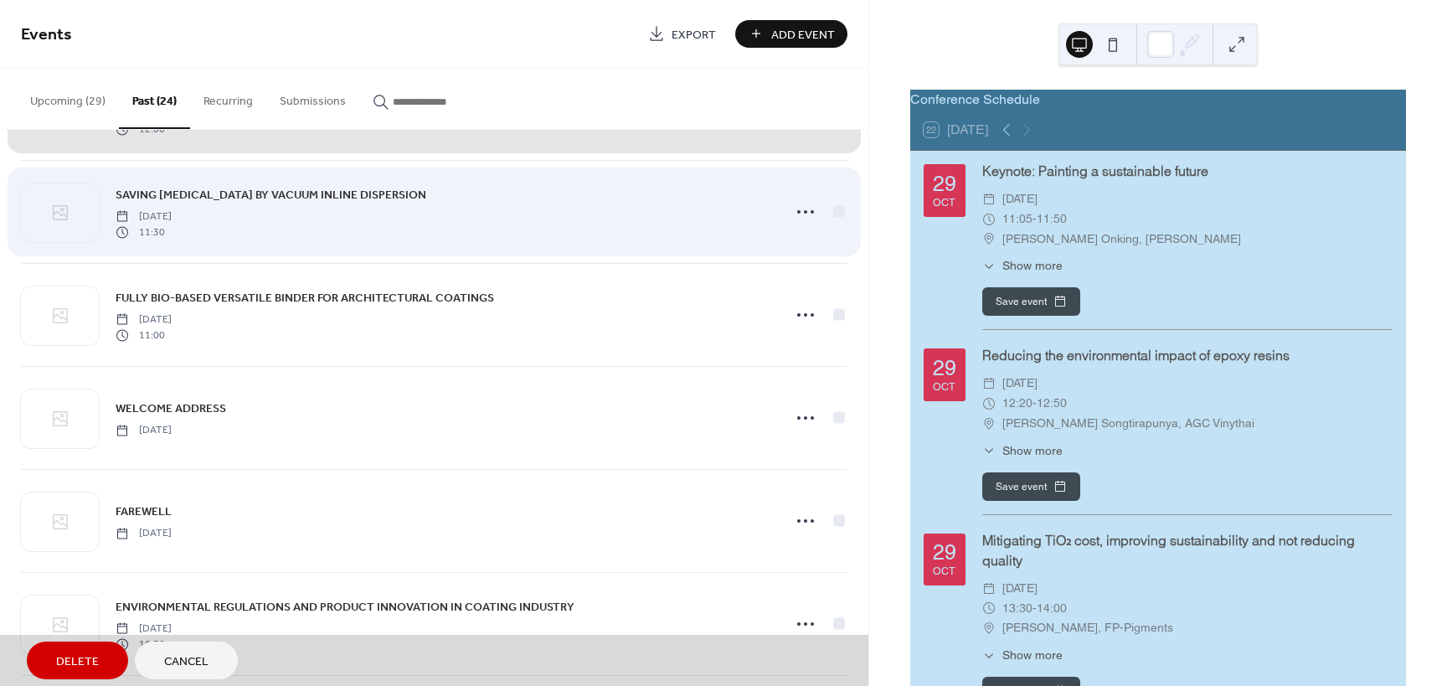
click at [829, 222] on div "SAVING TITANIUM DIOXIDE BY VACUUM INLINE DISPERSION Thursday, October 19, 2023 …" at bounding box center [434, 211] width 826 height 103
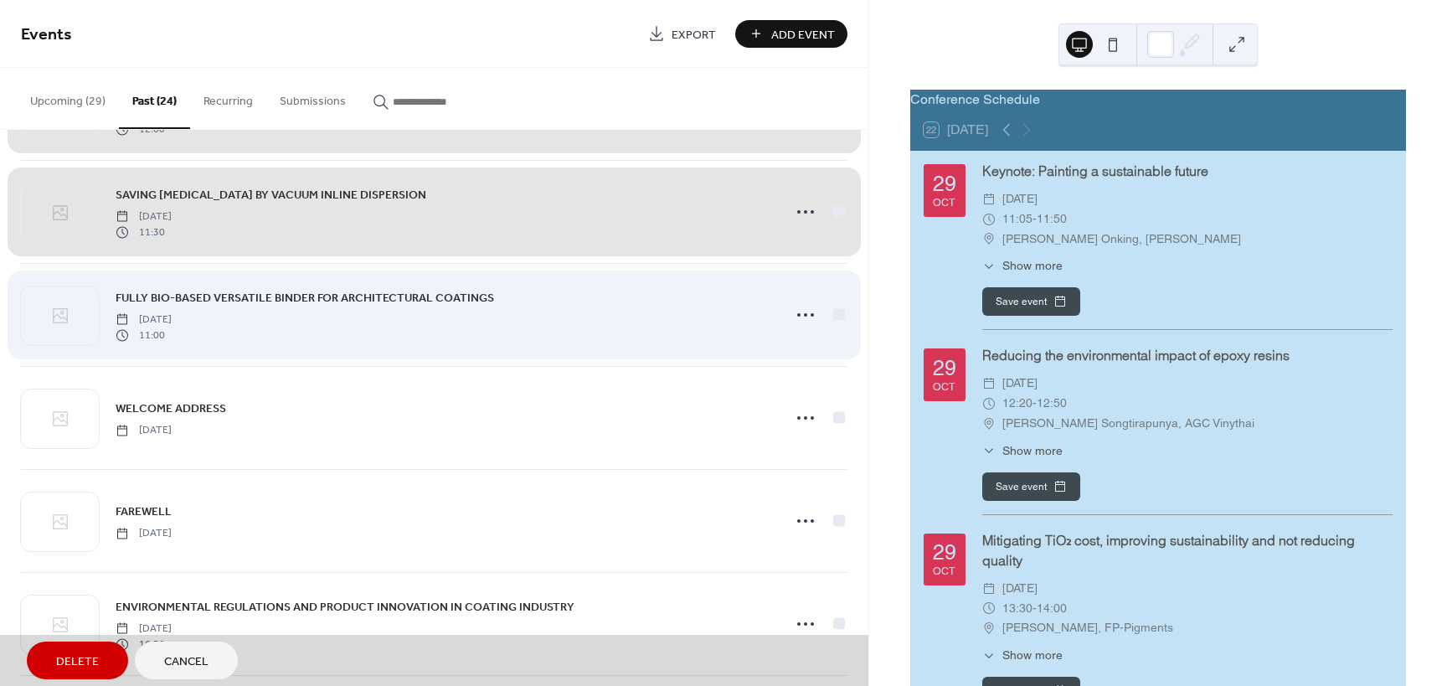
click at [838, 312] on div "FULLY BIO-BASED VERSATILE BINDER FOR ARCHITECTURAL COATINGS Thursday, October 1…" at bounding box center [434, 314] width 826 height 103
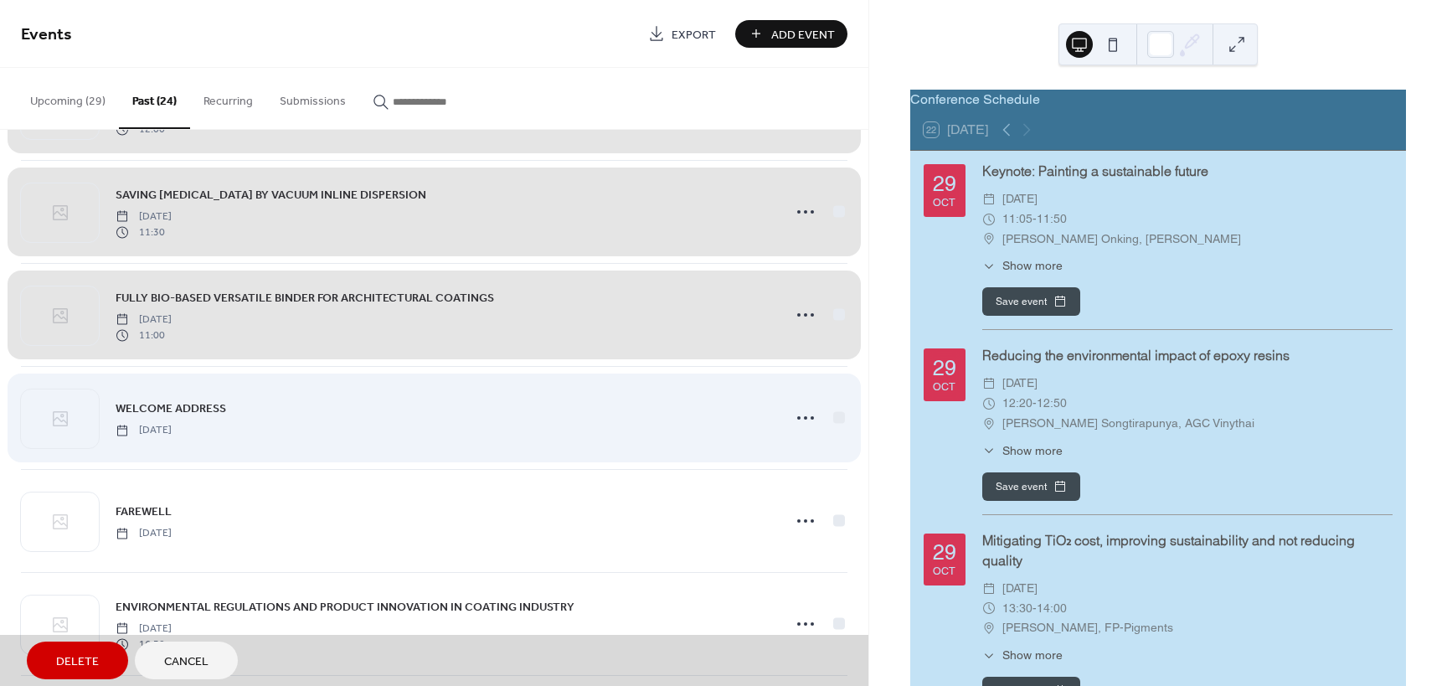
click at [830, 417] on div "WELCOME ADDRESS Thursday, October 19, 2023" at bounding box center [434, 417] width 826 height 103
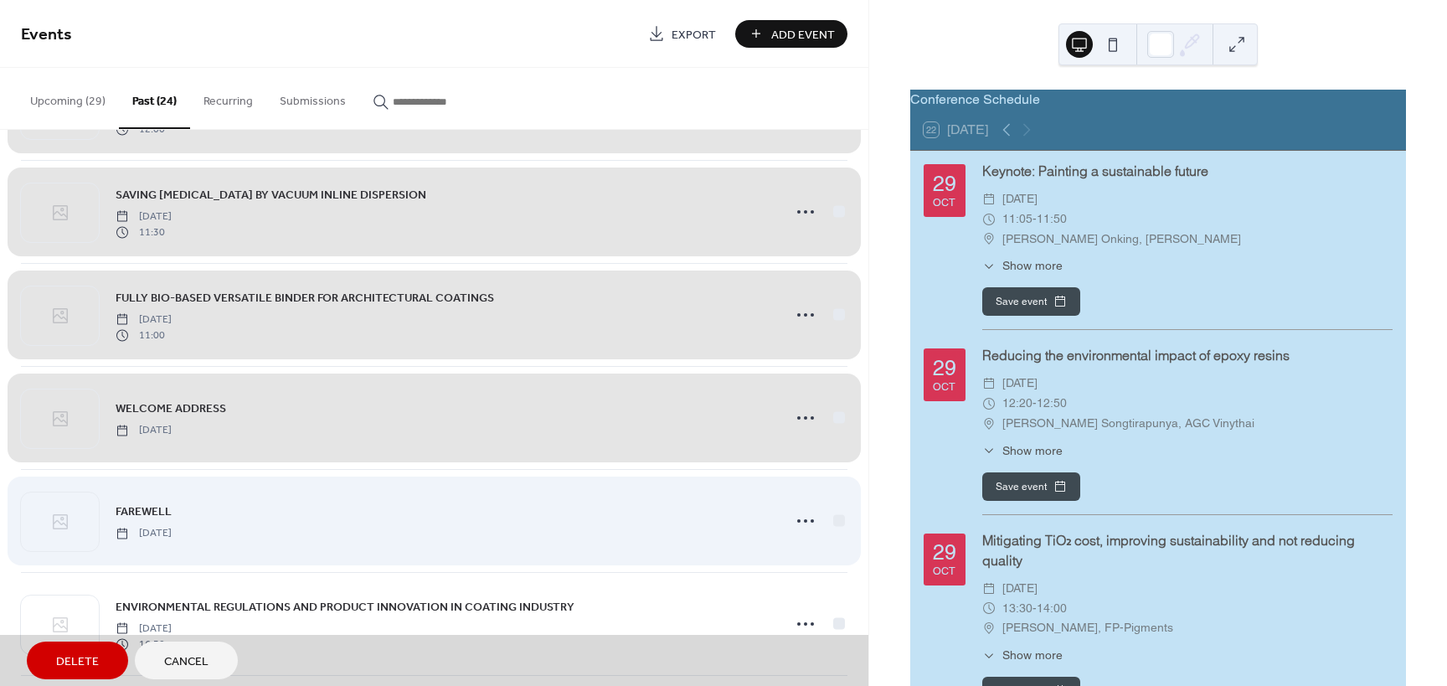
click at [830, 512] on div "FAREWELL Wednesday, October 18, 2023" at bounding box center [434, 520] width 826 height 103
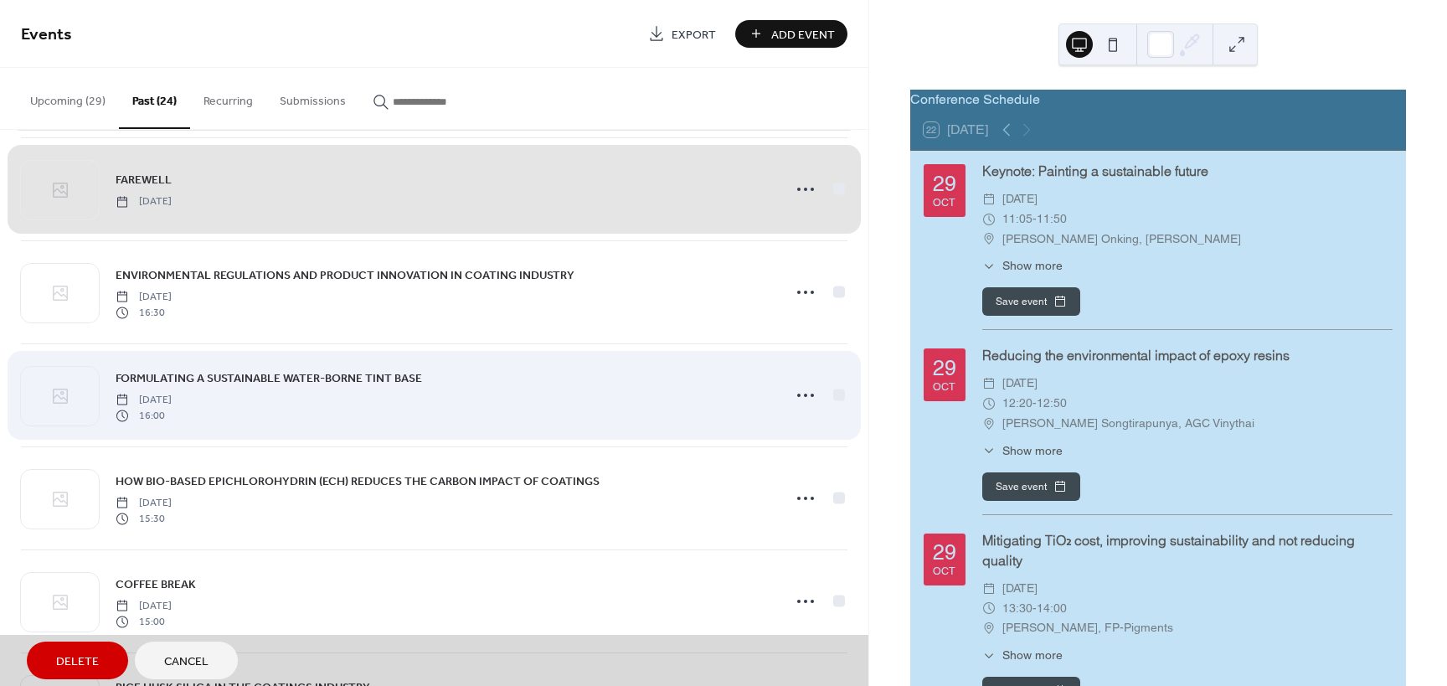
scroll to position [1256, 0]
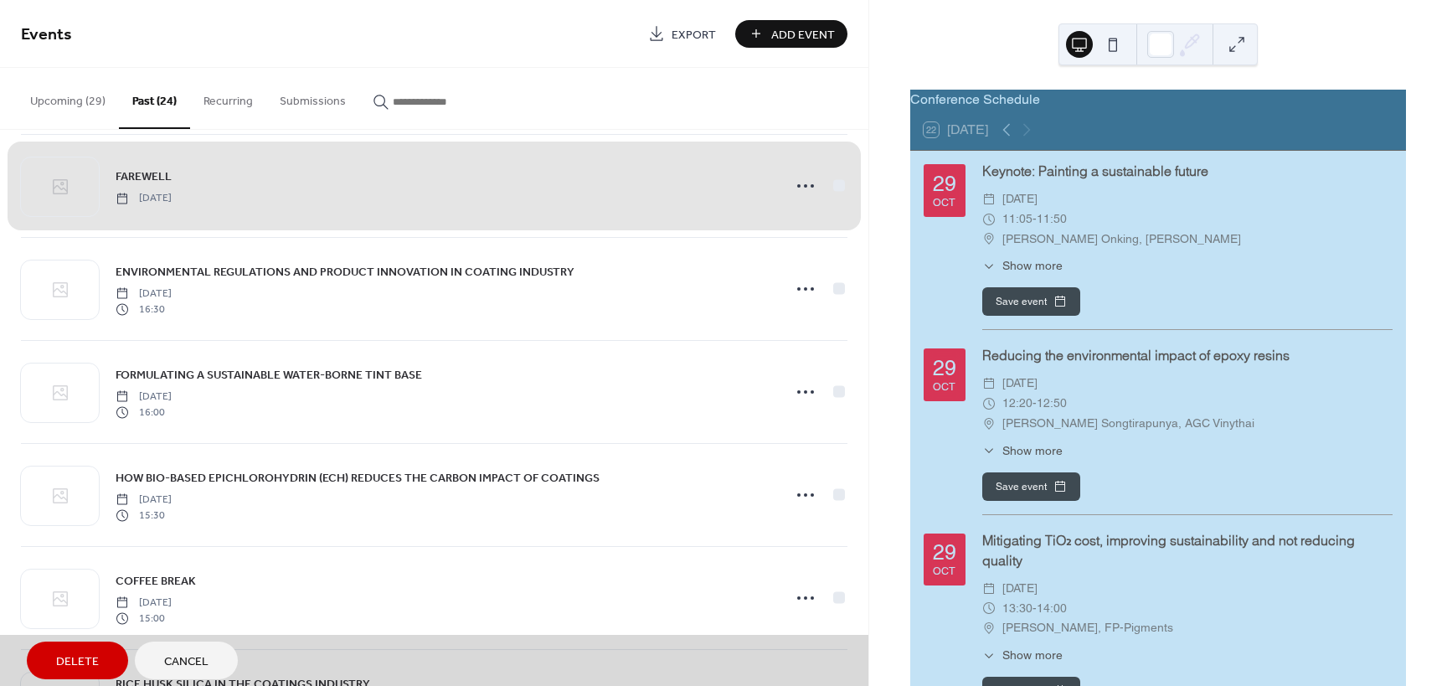
drag, startPoint x: 828, startPoint y: 285, endPoint x: 846, endPoint y: 313, distance: 33.9
click at [833, 286] on div "ENVIRONMENTAL REGULATIONS AND PRODUCT INNOVATION IN COATING INDUSTRY Wednesday,…" at bounding box center [434, 288] width 826 height 103
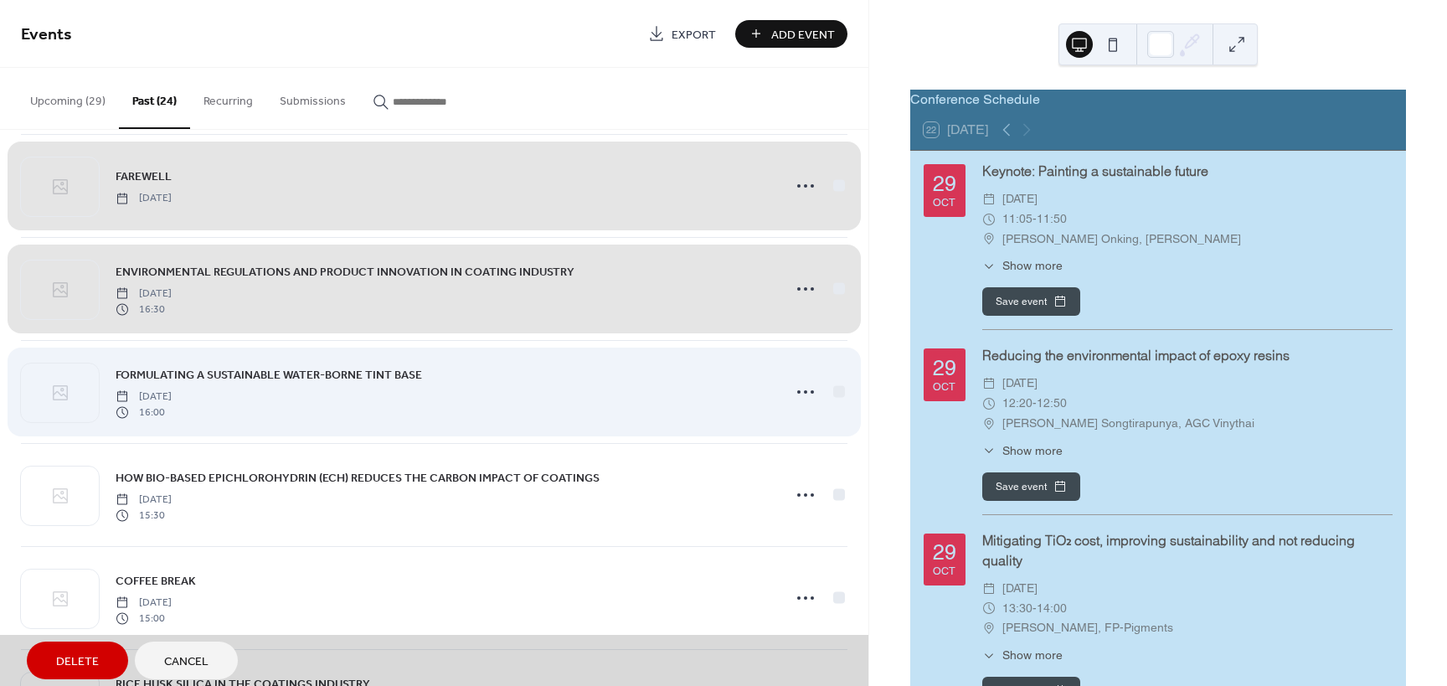
click at [833, 396] on div "FORMULATING A SUSTAINABLE WATER-BORNE TINT BASE Wednesday, October 18, 2023 16:…" at bounding box center [434, 391] width 826 height 103
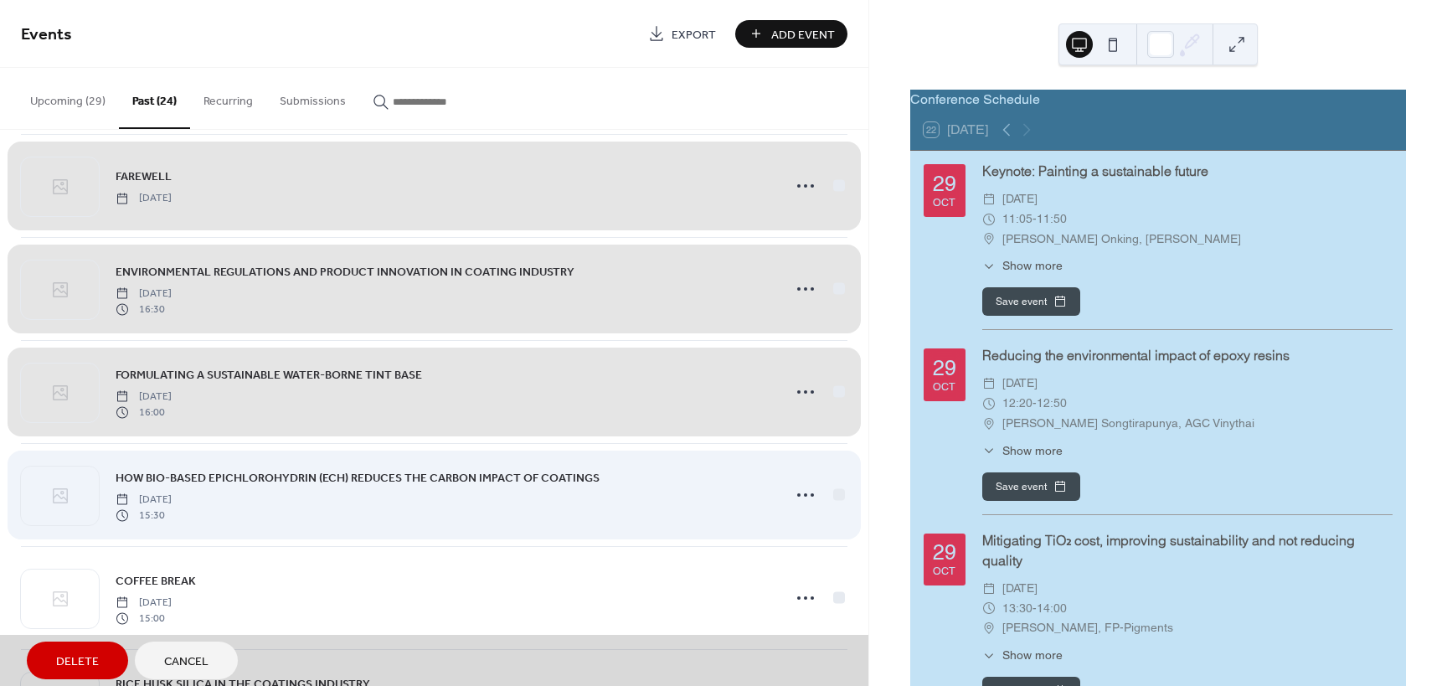
click at [827, 490] on div "HOW BIO-BASED EPICHLOROHYDRIN (ECH) REDUCES THE CARBON IMPACT OF COATINGS Wedne…" at bounding box center [434, 494] width 826 height 103
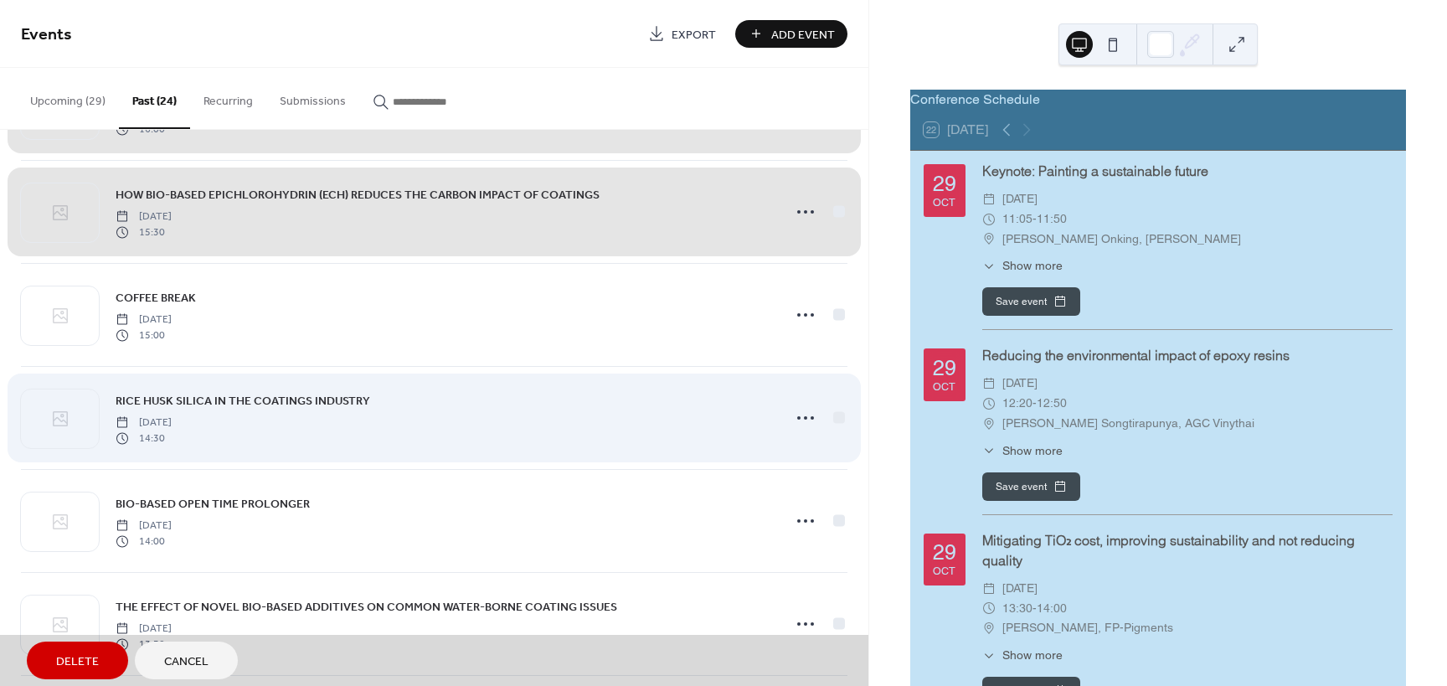
scroll to position [1591, 0]
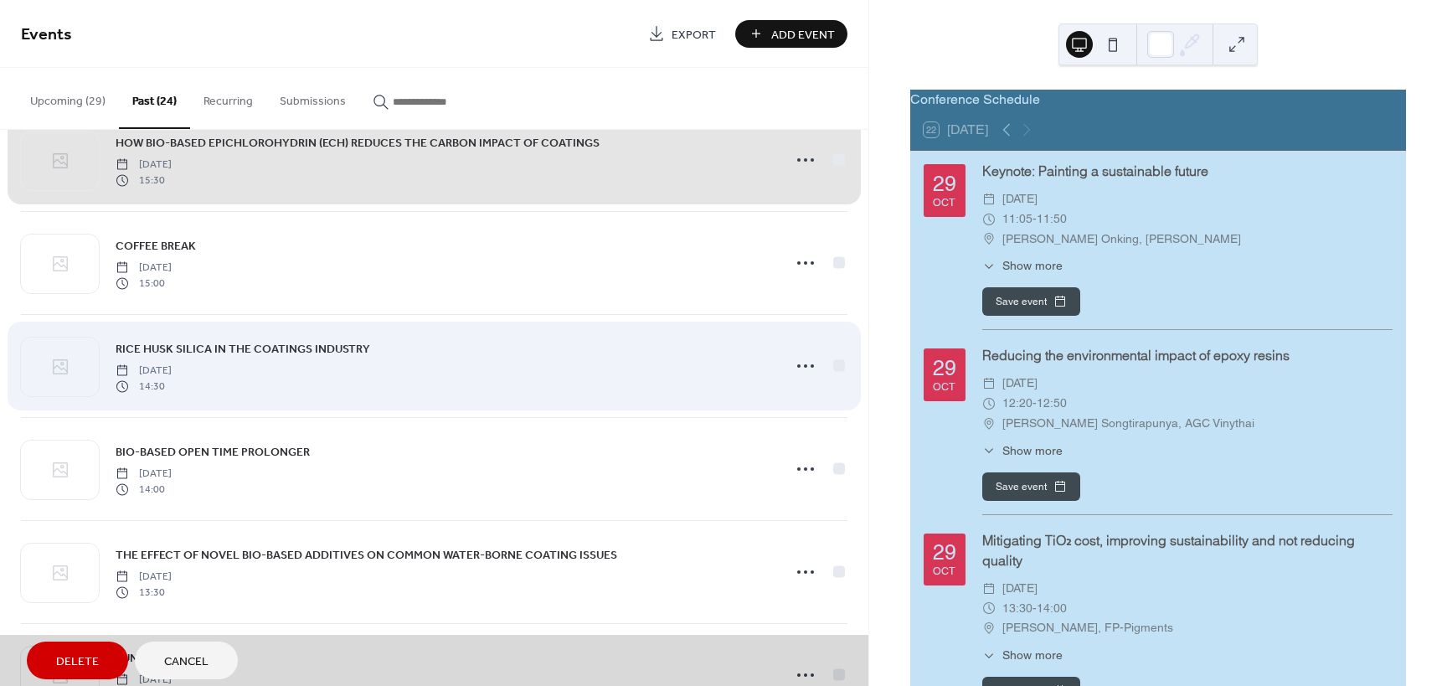
drag, startPoint x: 834, startPoint y: 261, endPoint x: 833, endPoint y: 335, distance: 73.7
click at [835, 261] on div "COFFEE BREAK Wednesday, October 18, 2023 15:00" at bounding box center [434, 262] width 826 height 103
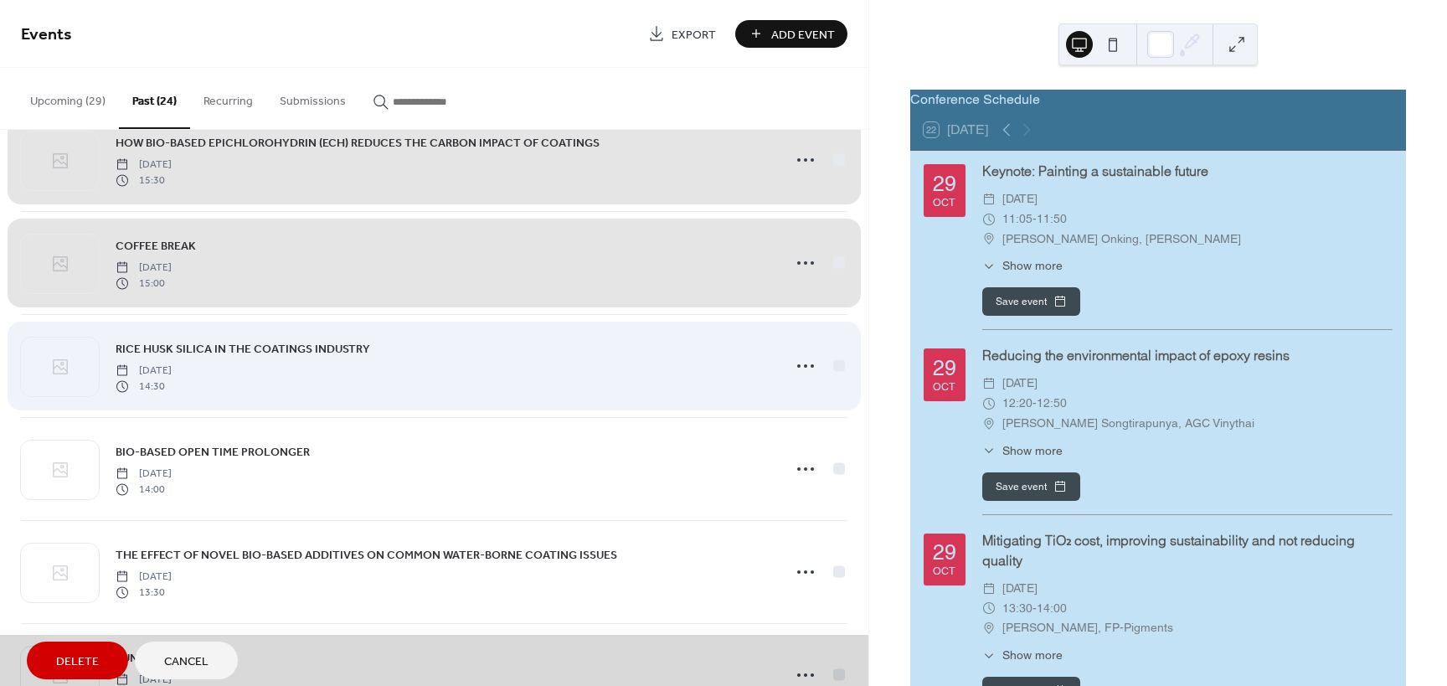
click at [831, 363] on div "RICE HUSK SILICA IN THE COATINGS INDUSTRY Wednesday, October 18, 2023 14:30" at bounding box center [434, 365] width 826 height 103
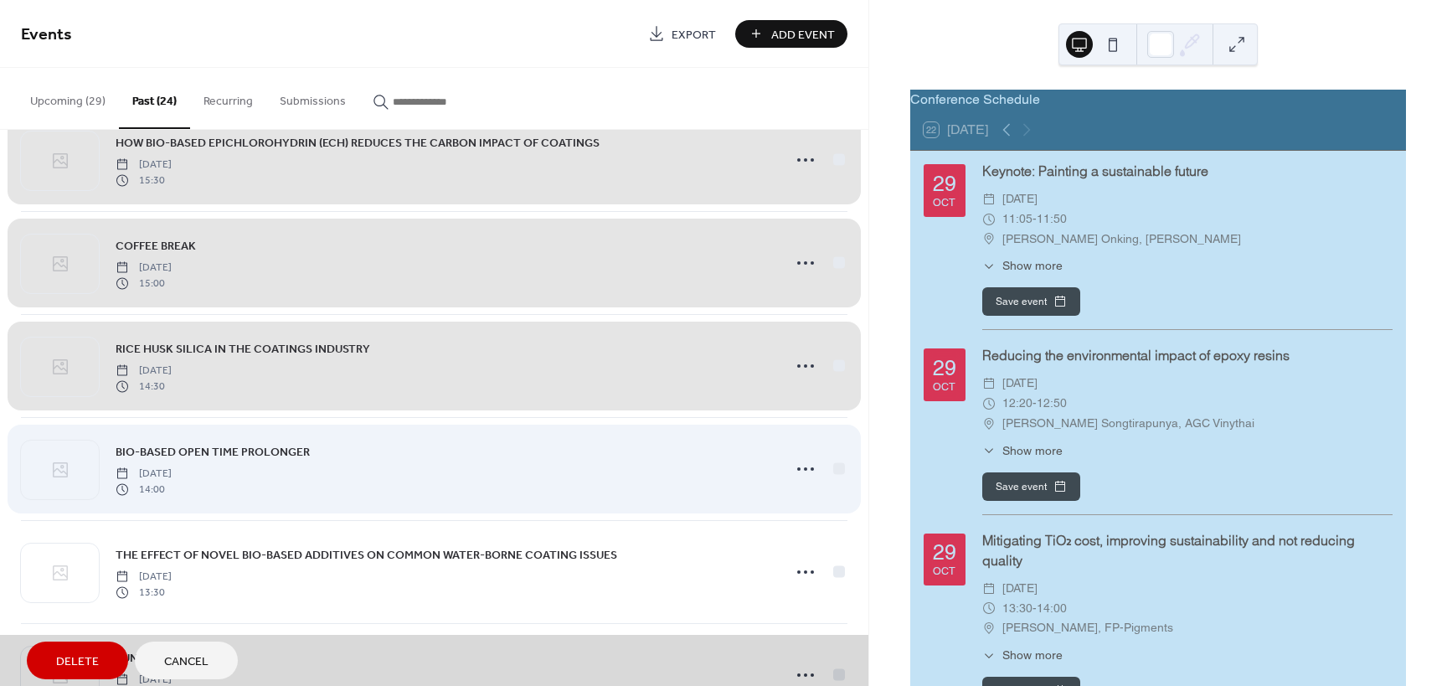
click at [831, 467] on div "BIO-BASED OPEN TIME PROLONGER Wednesday, October 18, 2023 14:00" at bounding box center [434, 468] width 826 height 103
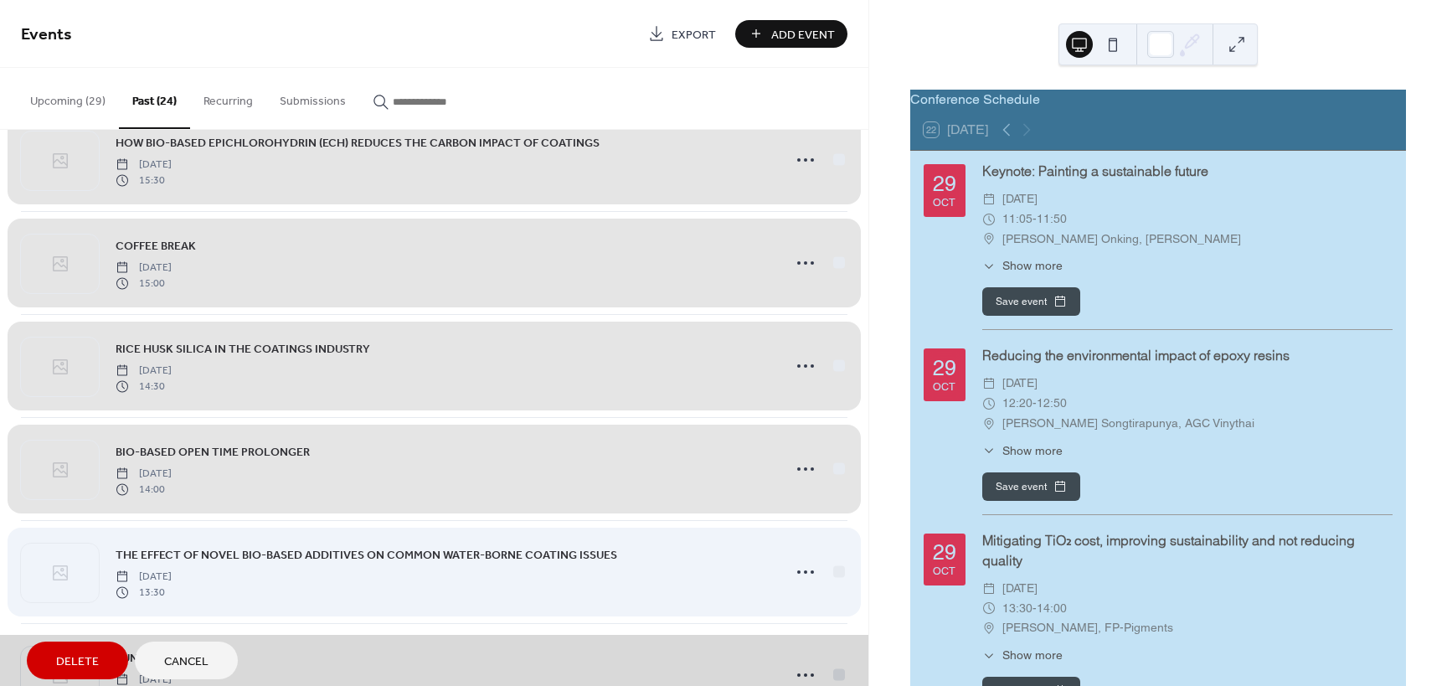
click at [839, 568] on div "THE EFFECT OF NOVEL BIO-BASED ADDITIVES ON COMMON WATER-BORNE COATING ISSUES We…" at bounding box center [434, 571] width 826 height 103
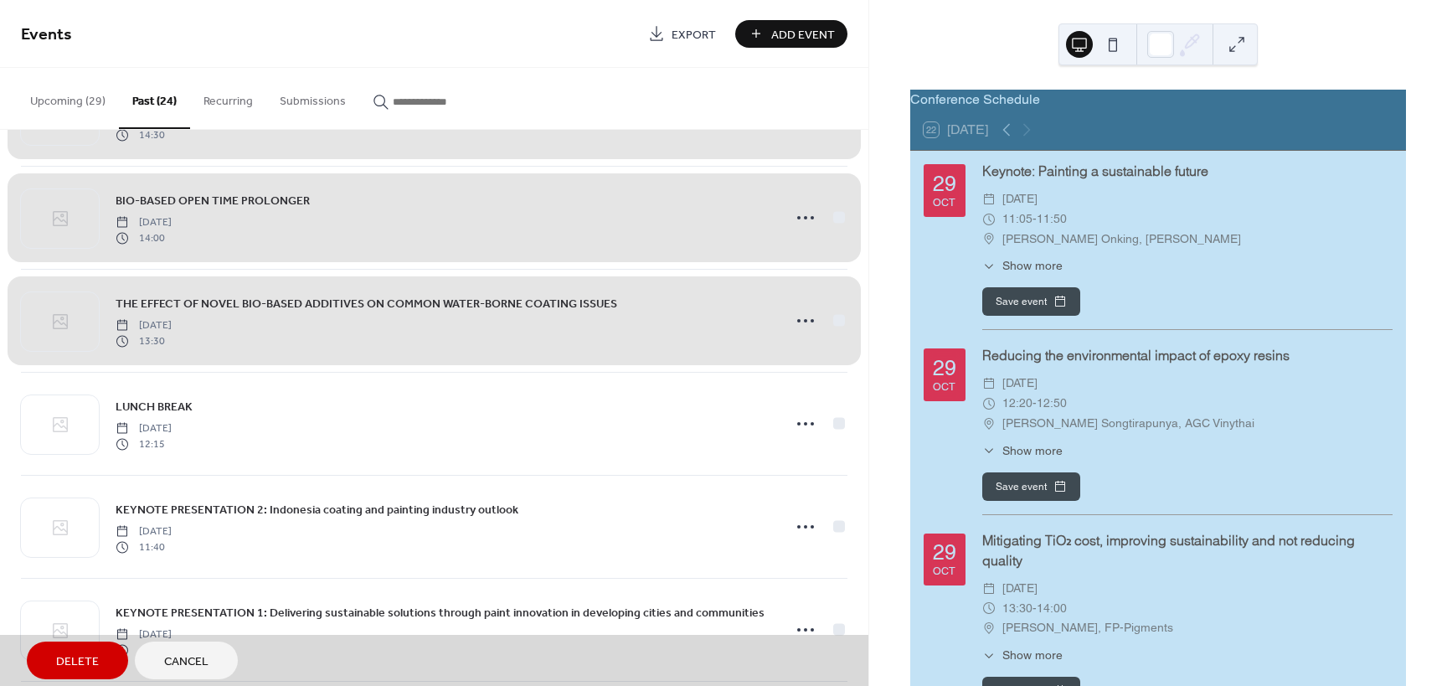
scroll to position [1965, 0]
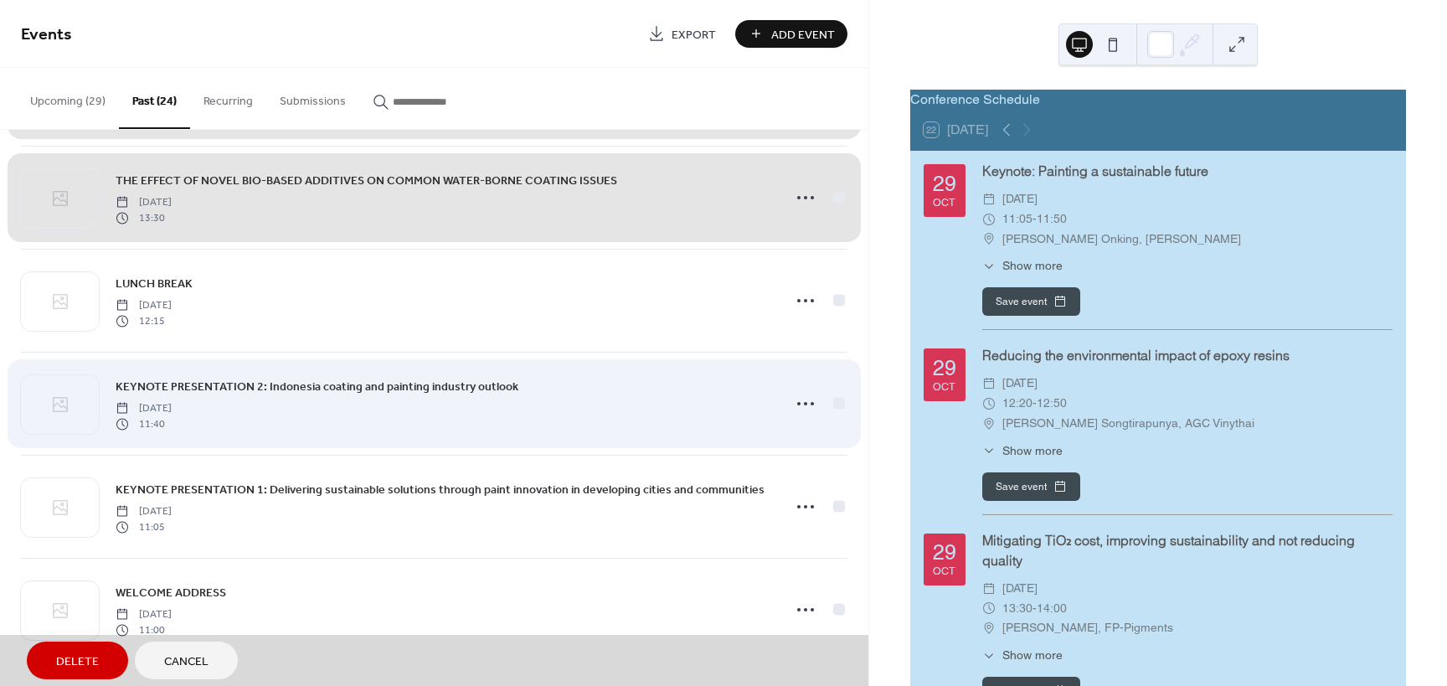
drag, startPoint x: 837, startPoint y: 301, endPoint x: 826, endPoint y: 408, distance: 106.9
click at [837, 311] on div "LUNCH BREAK Wednesday, October 18, 2023 12:15" at bounding box center [434, 300] width 826 height 103
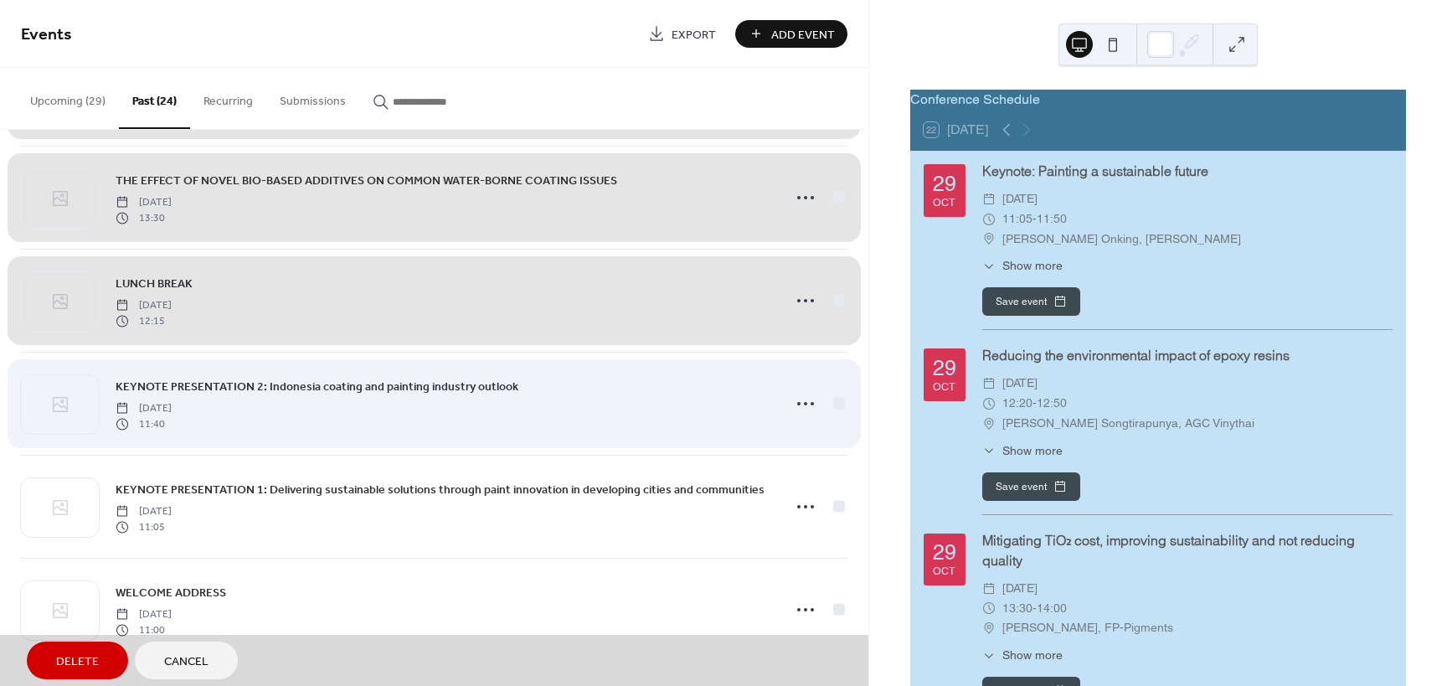
click at [828, 404] on div "KEYNOTE PRESENTATION 2: Indonesia coating and painting industry outlook Wednesd…" at bounding box center [434, 403] width 826 height 103
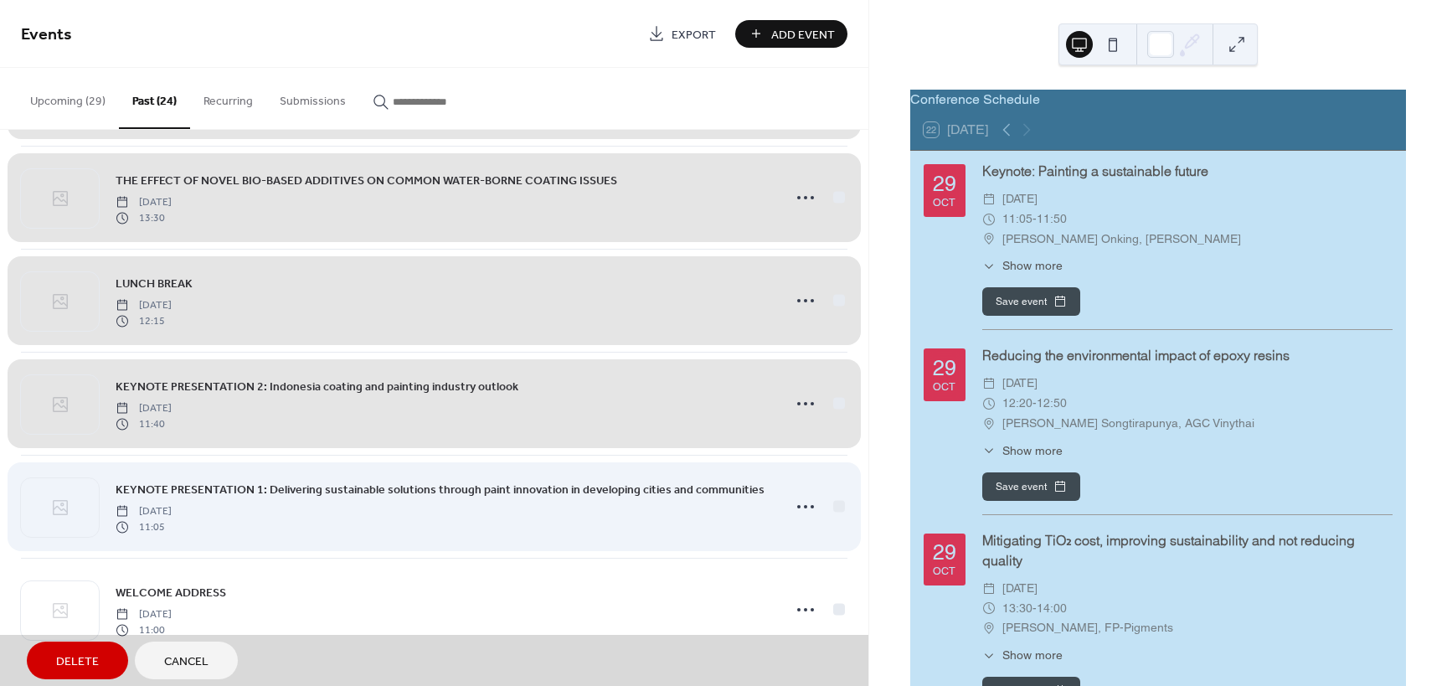
drag, startPoint x: 832, startPoint y: 504, endPoint x: 836, endPoint y: 530, distance: 26.2
click at [834, 504] on div "KEYNOTE PRESENTATION 1: Delivering sustainable solutions through paint innovati…" at bounding box center [434, 506] width 826 height 103
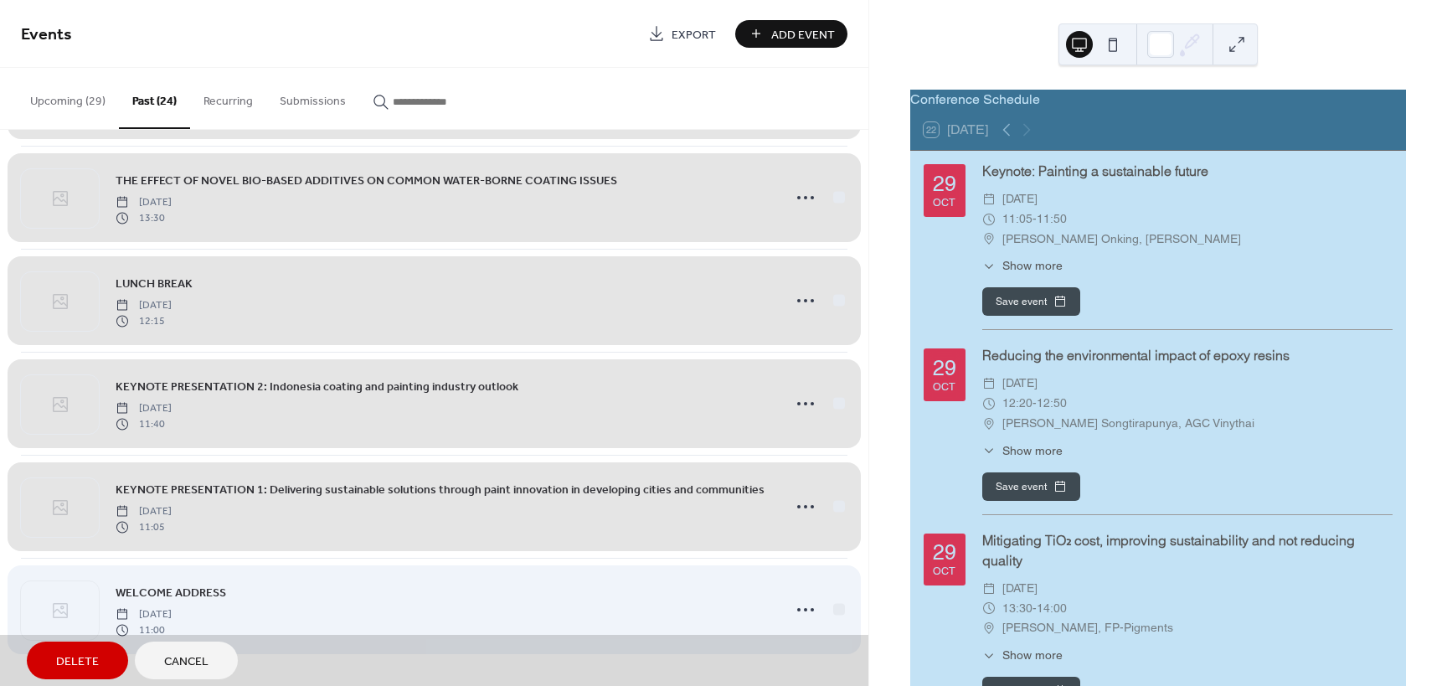
click at [831, 607] on div "WELCOME ADDRESS Wednesday, October 18, 2023 11:00" at bounding box center [434, 609] width 826 height 103
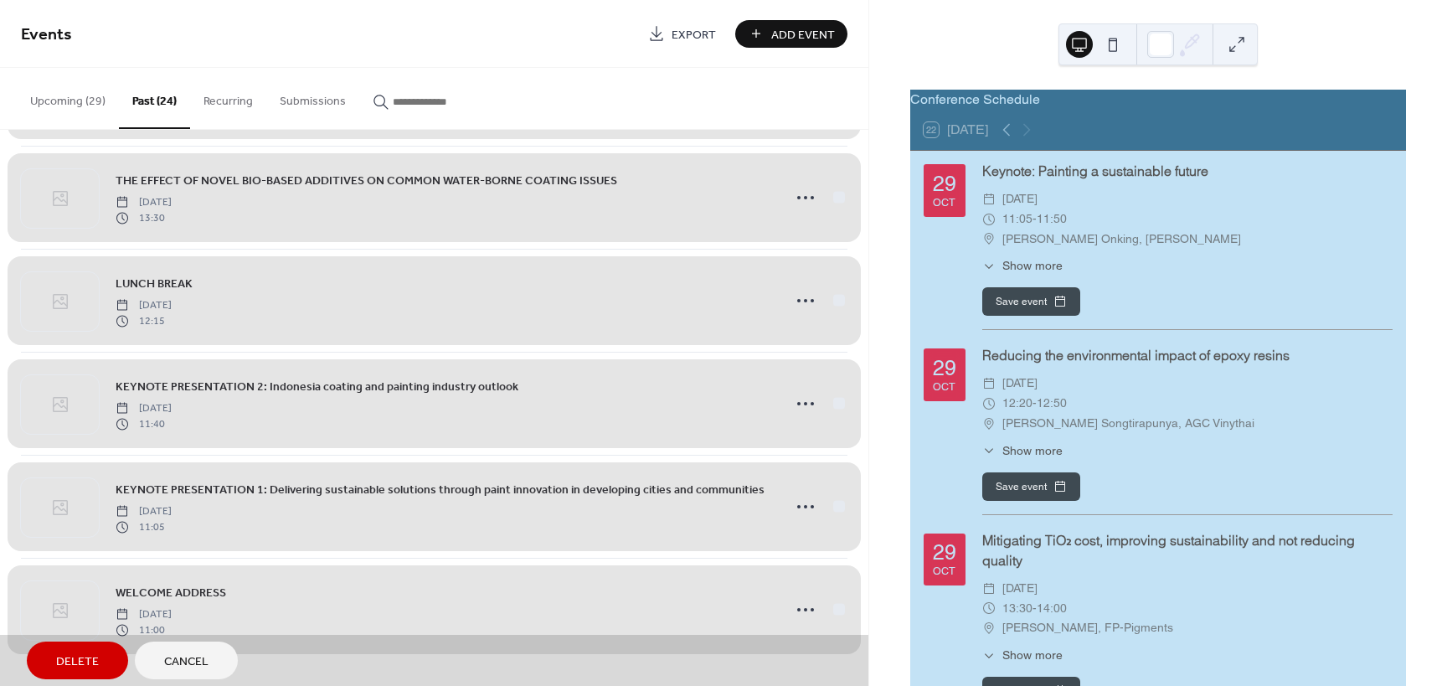
click at [50, 666] on button "Delete" at bounding box center [77, 660] width 101 height 38
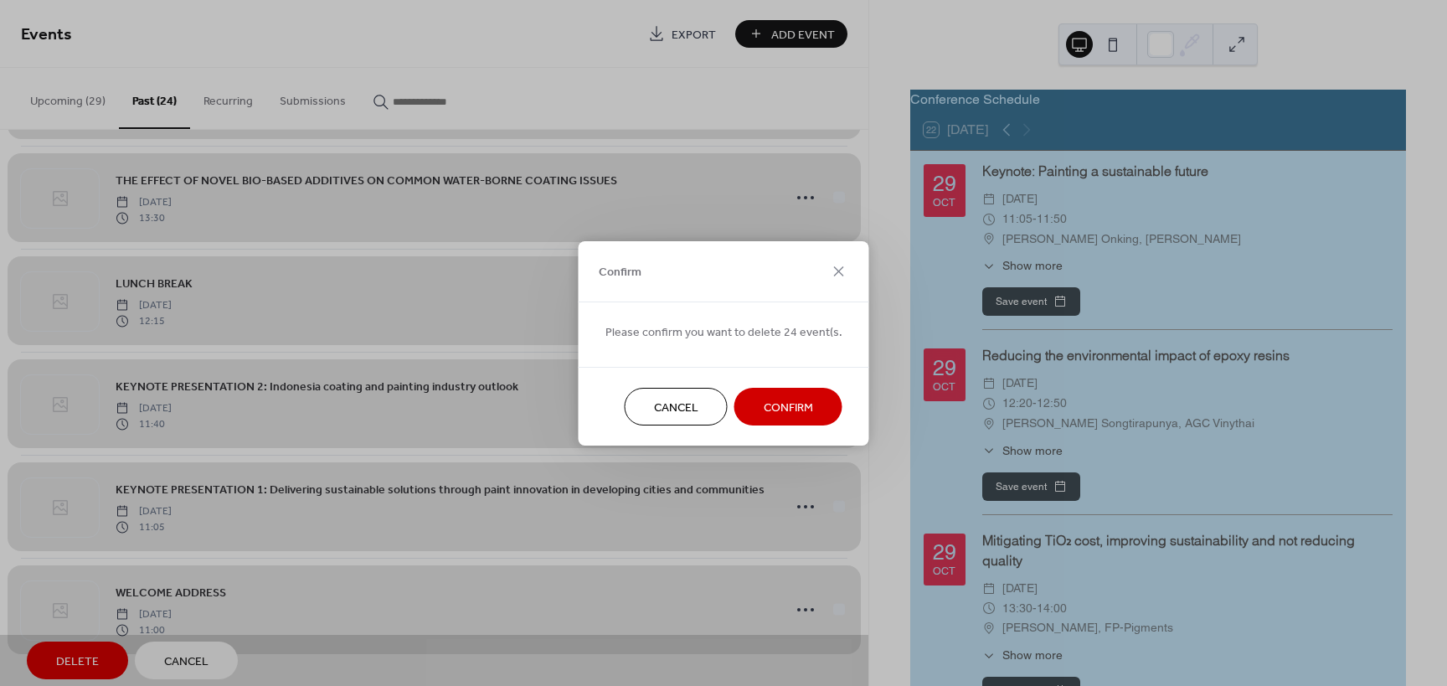
click at [788, 413] on span "Confirm" at bounding box center [788, 408] width 49 height 18
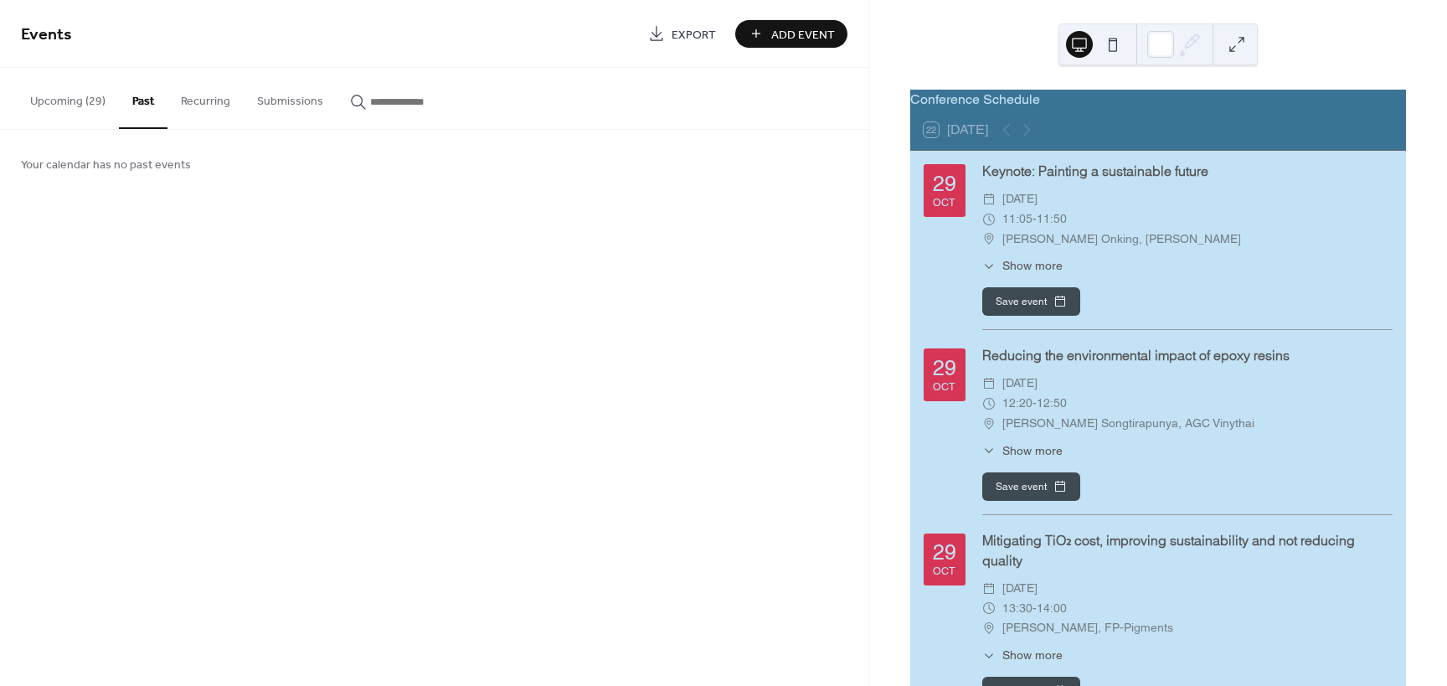
scroll to position [0, 0]
click at [80, 110] on button "Upcoming (29)" at bounding box center [68, 97] width 102 height 59
